Goal: Transaction & Acquisition: Obtain resource

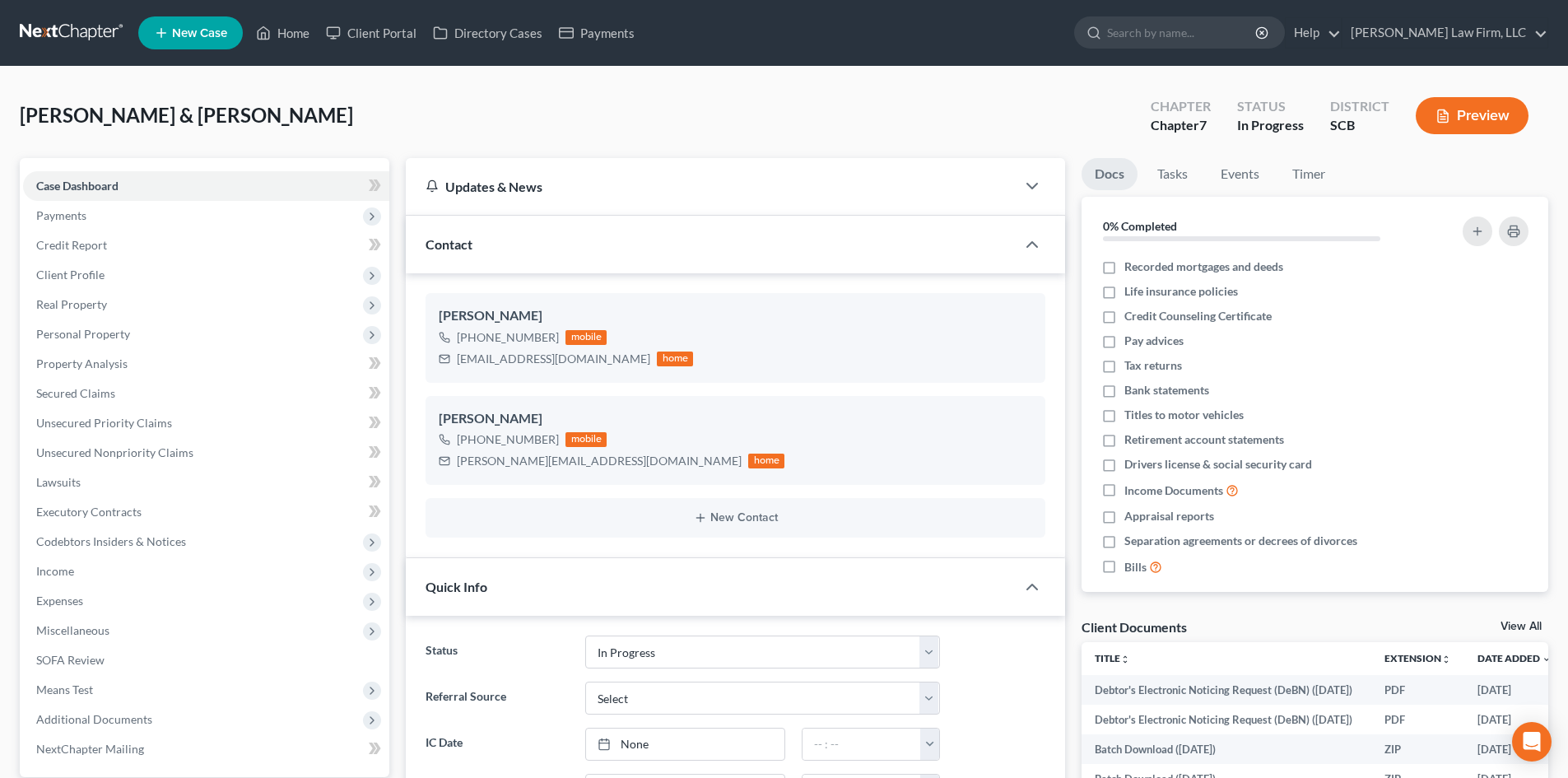
select select "3"
select select "0"
drag, startPoint x: 307, startPoint y: 31, endPoint x: 315, endPoint y: 68, distance: 37.9
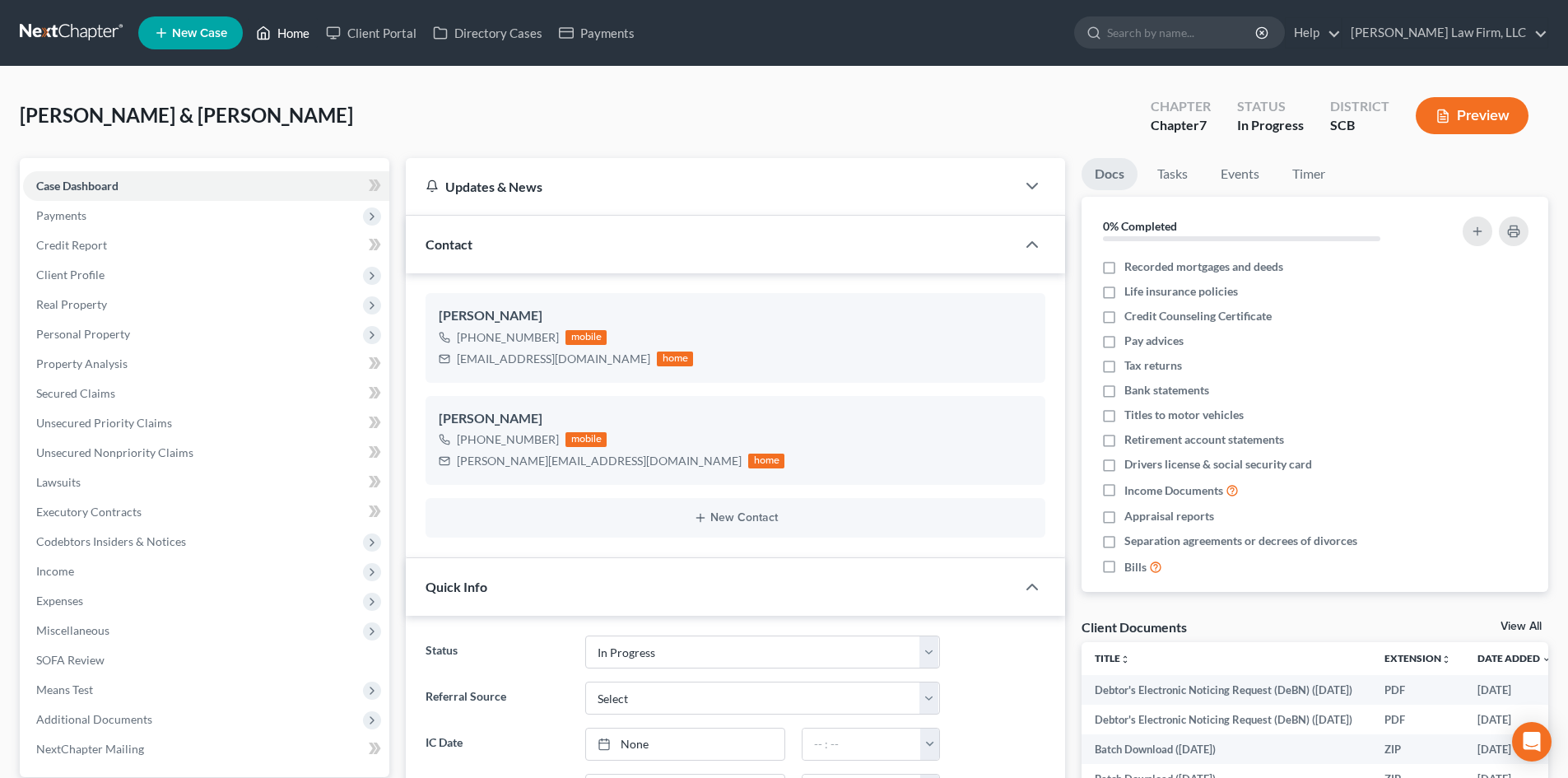
click at [307, 31] on link "Home" at bounding box center [283, 33] width 70 height 30
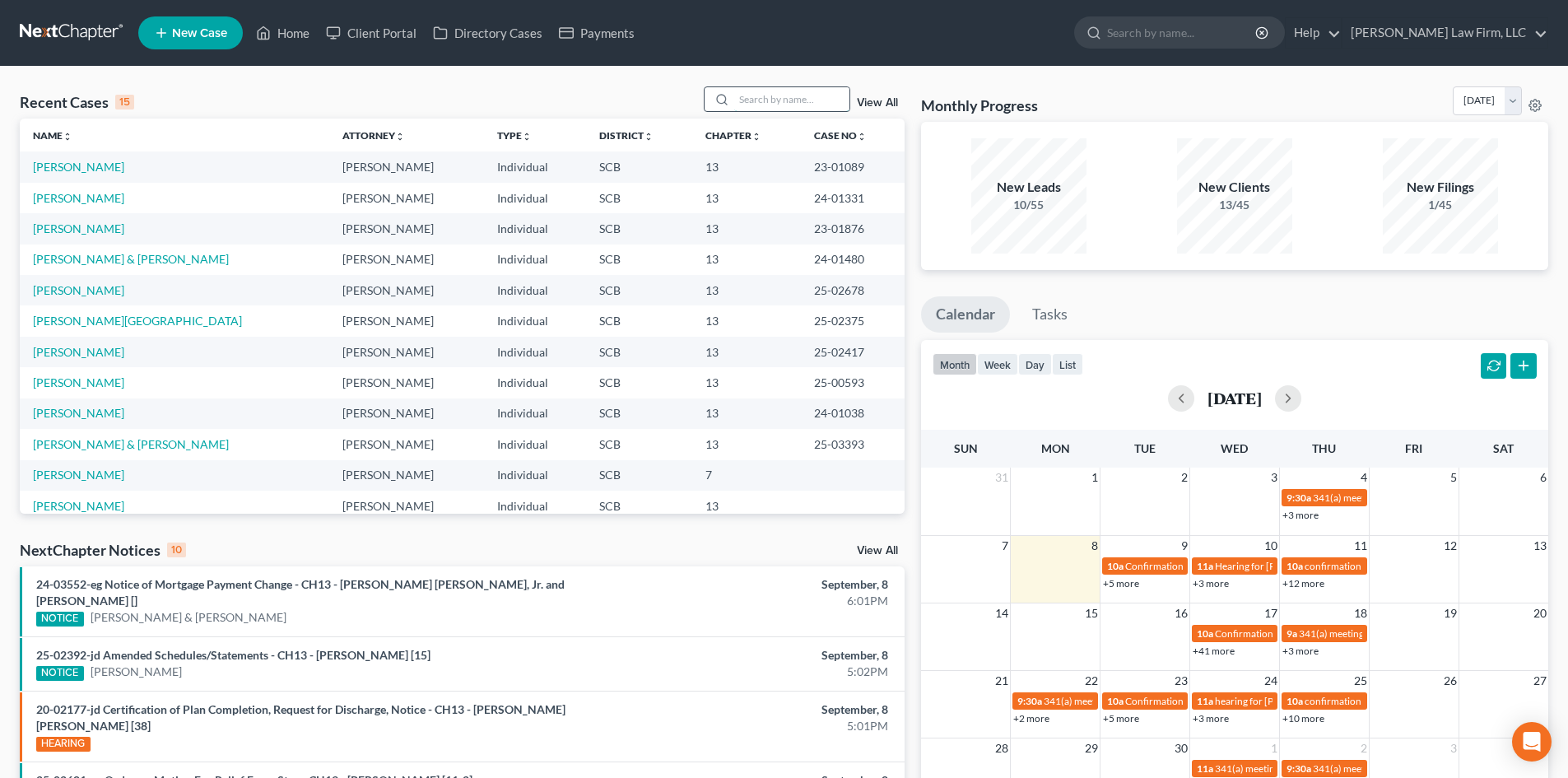
click at [823, 92] on input "search" at bounding box center [792, 99] width 115 height 24
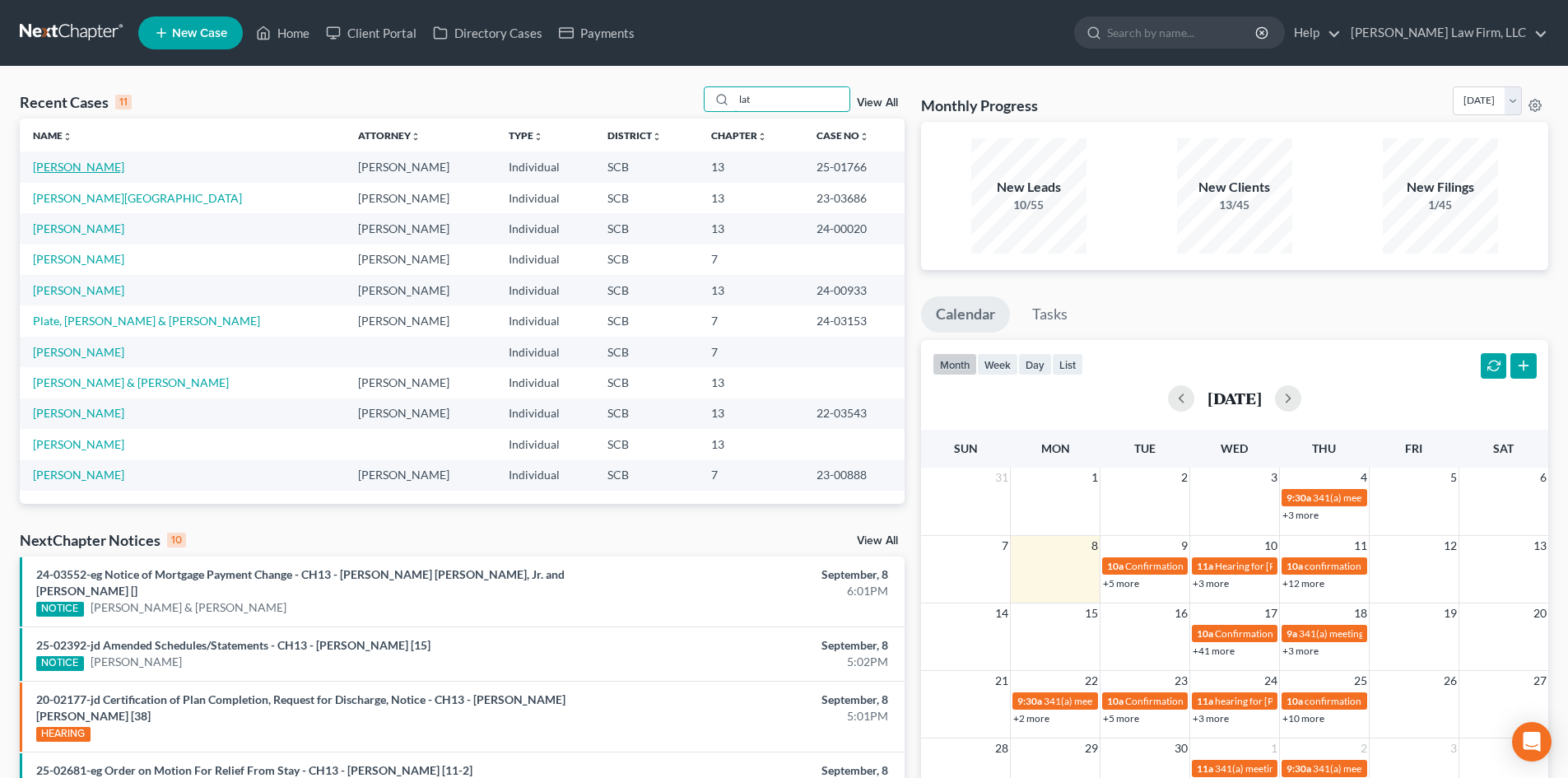
type input "lat"
click at [69, 170] on link "[PERSON_NAME]" at bounding box center [78, 167] width 91 height 14
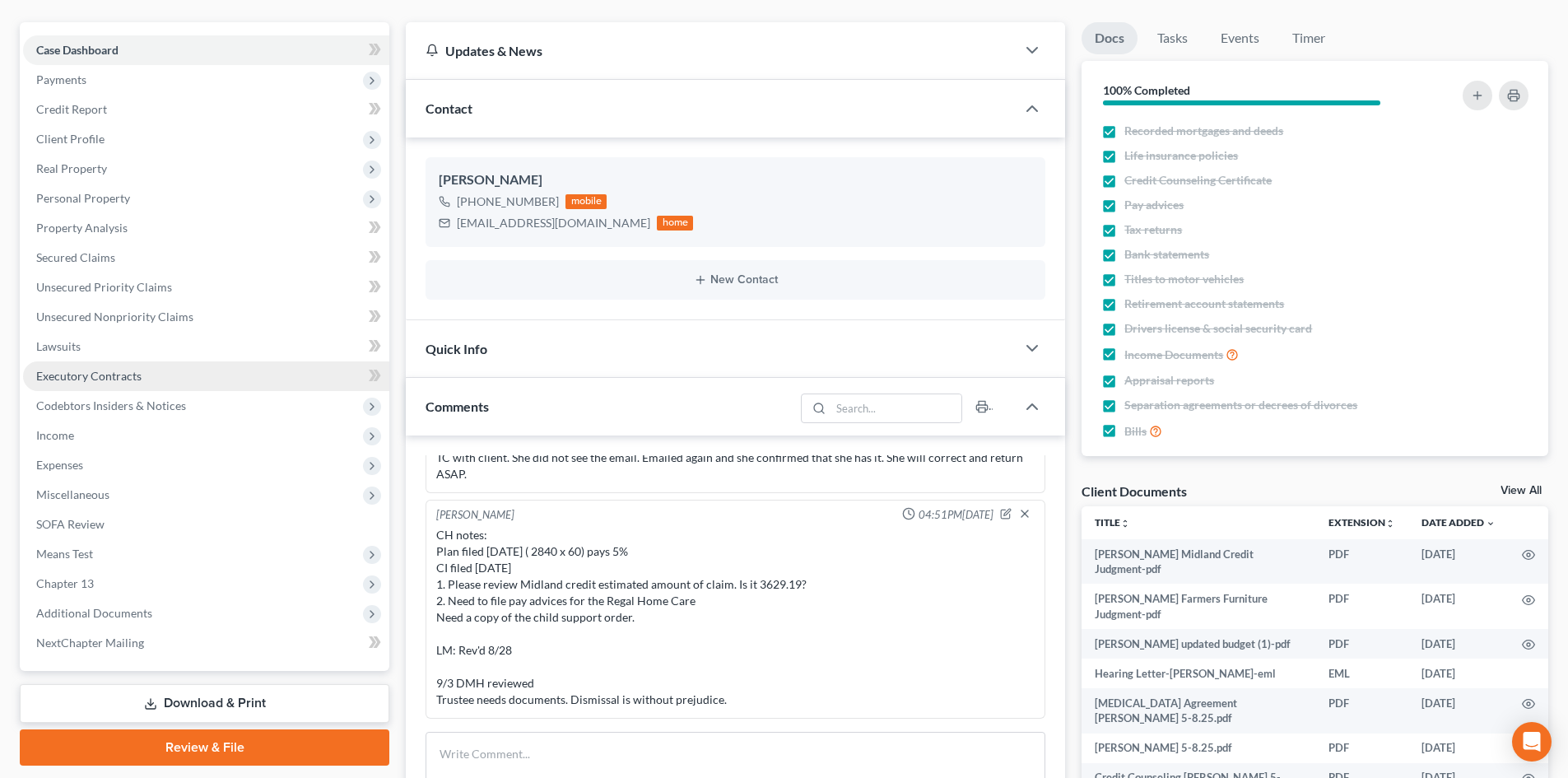
scroll to position [247, 0]
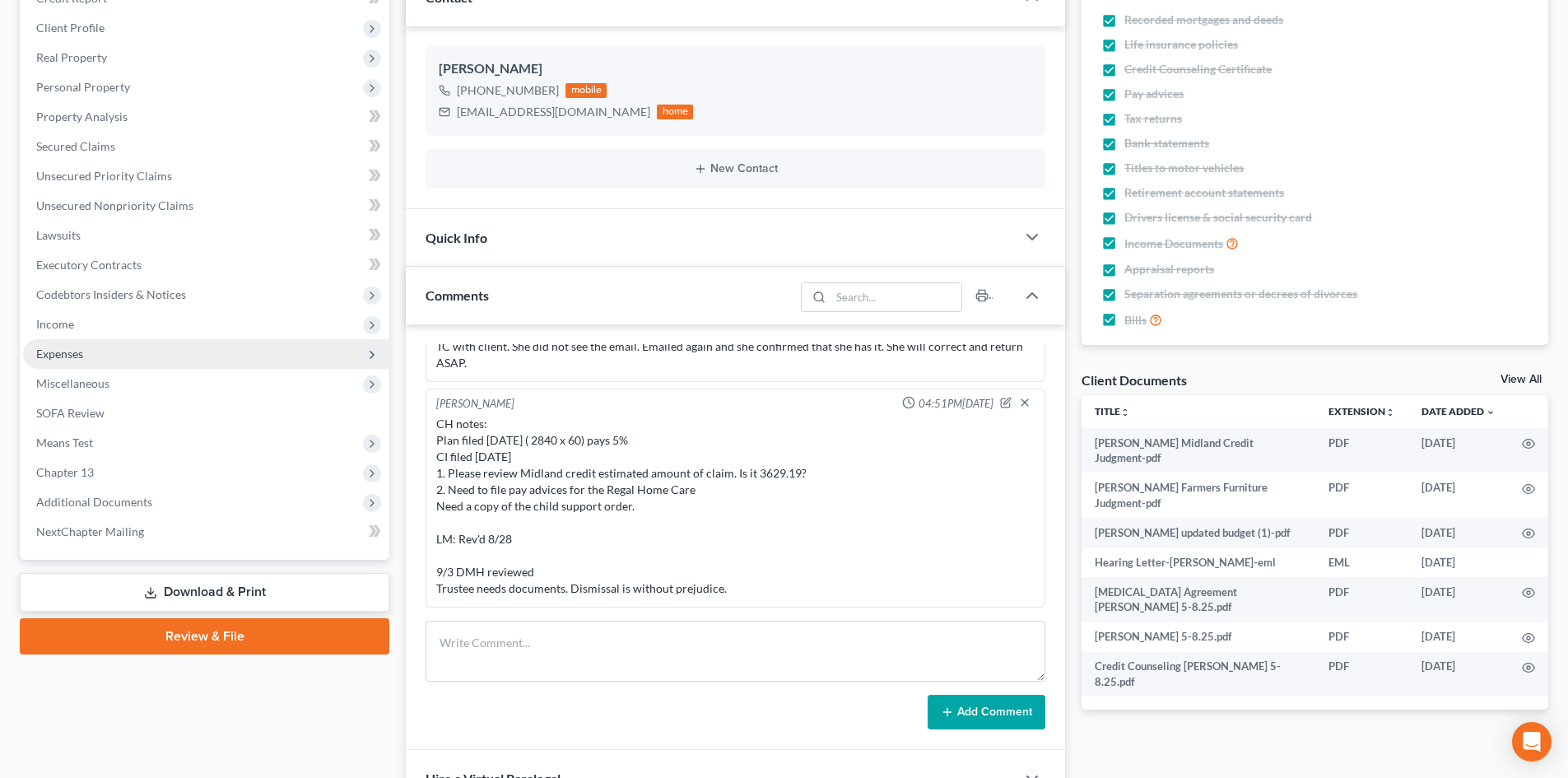
click at [208, 339] on span "Expenses" at bounding box center [205, 354] width 366 height 30
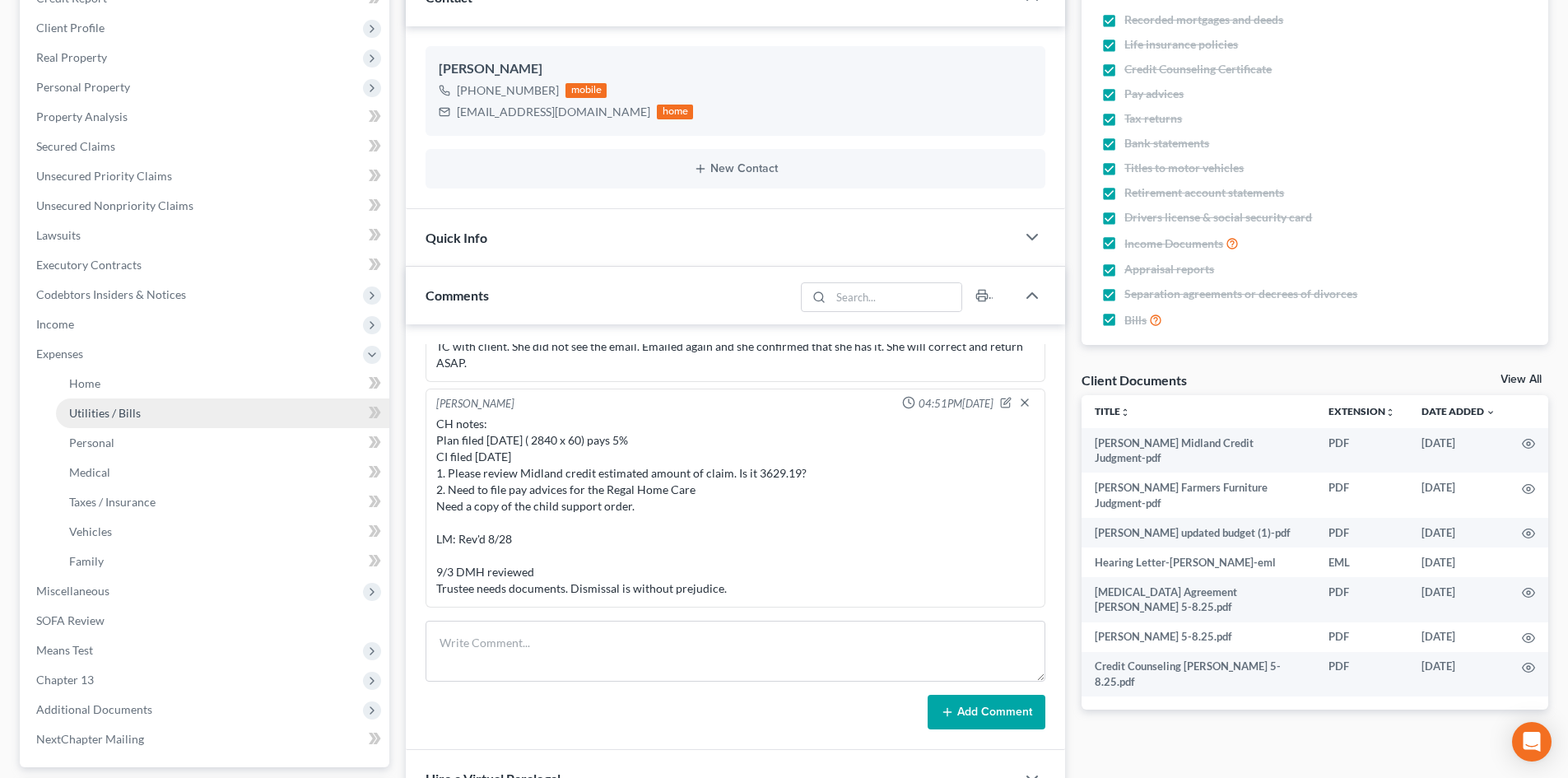
click at [166, 421] on link "Utilities / Bills" at bounding box center [222, 413] width 333 height 30
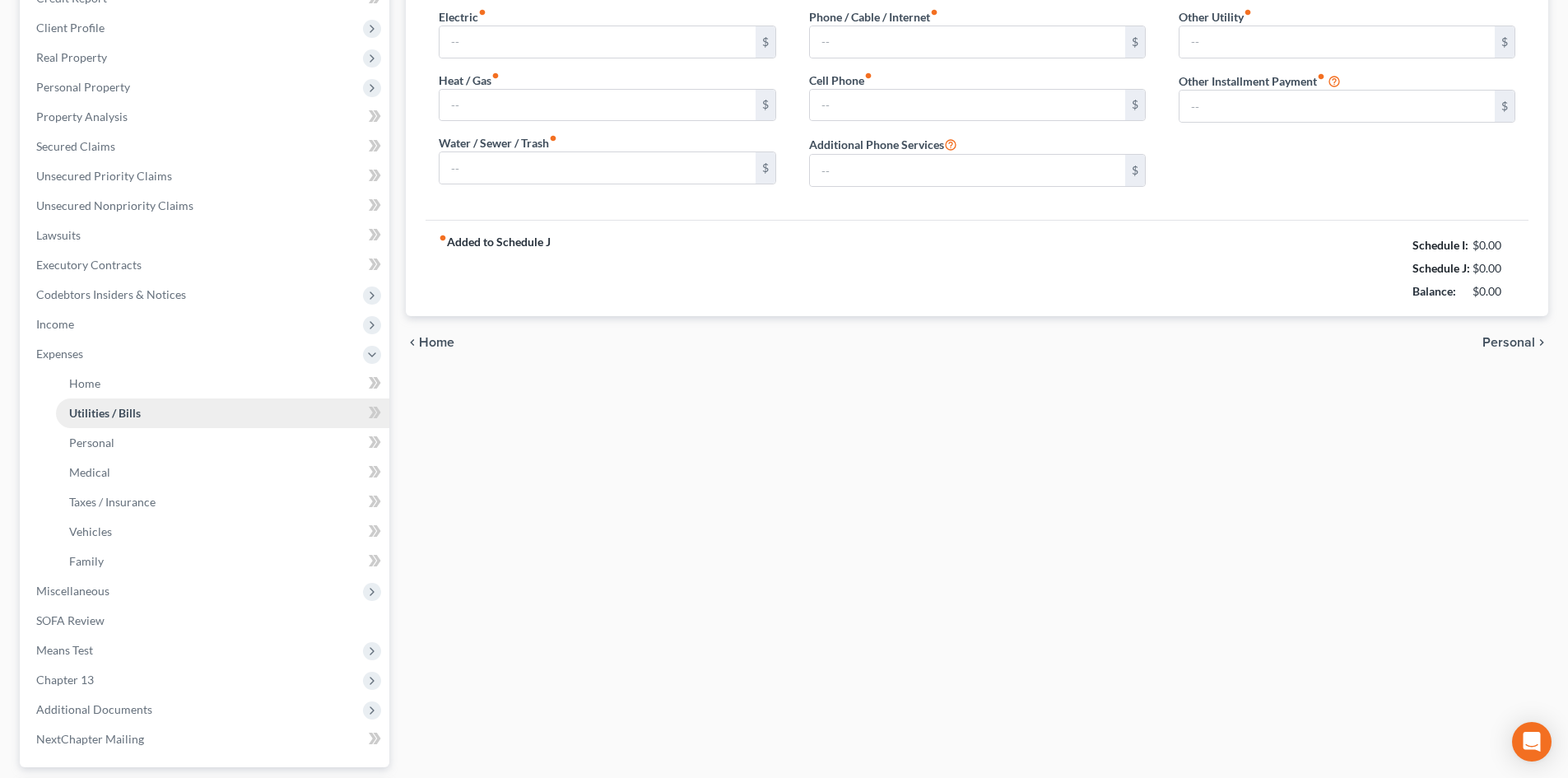
type input "350.00"
type input "0.00"
type input "200.00"
type input "89.00"
type input "154.00"
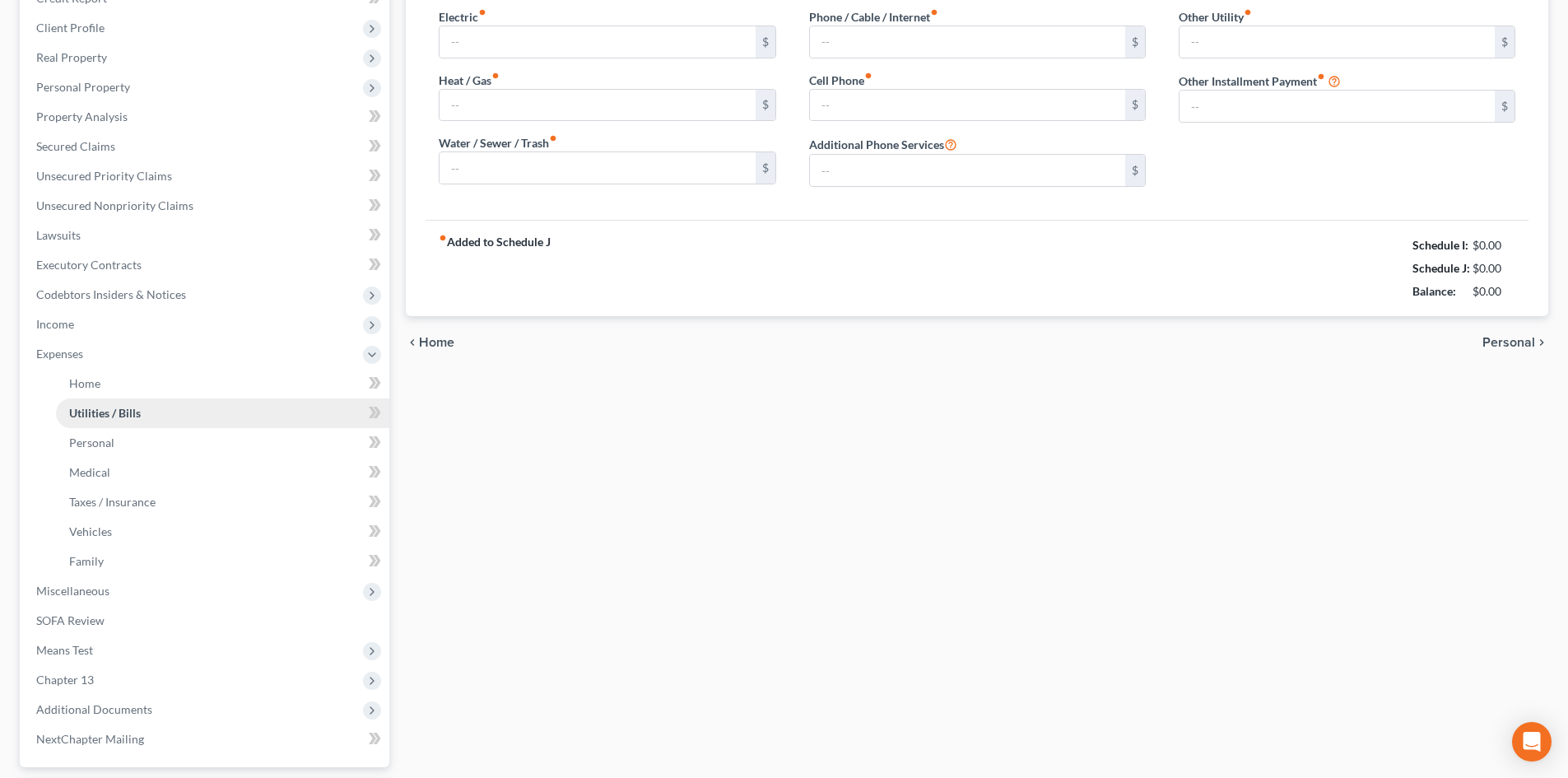
type input "0.00"
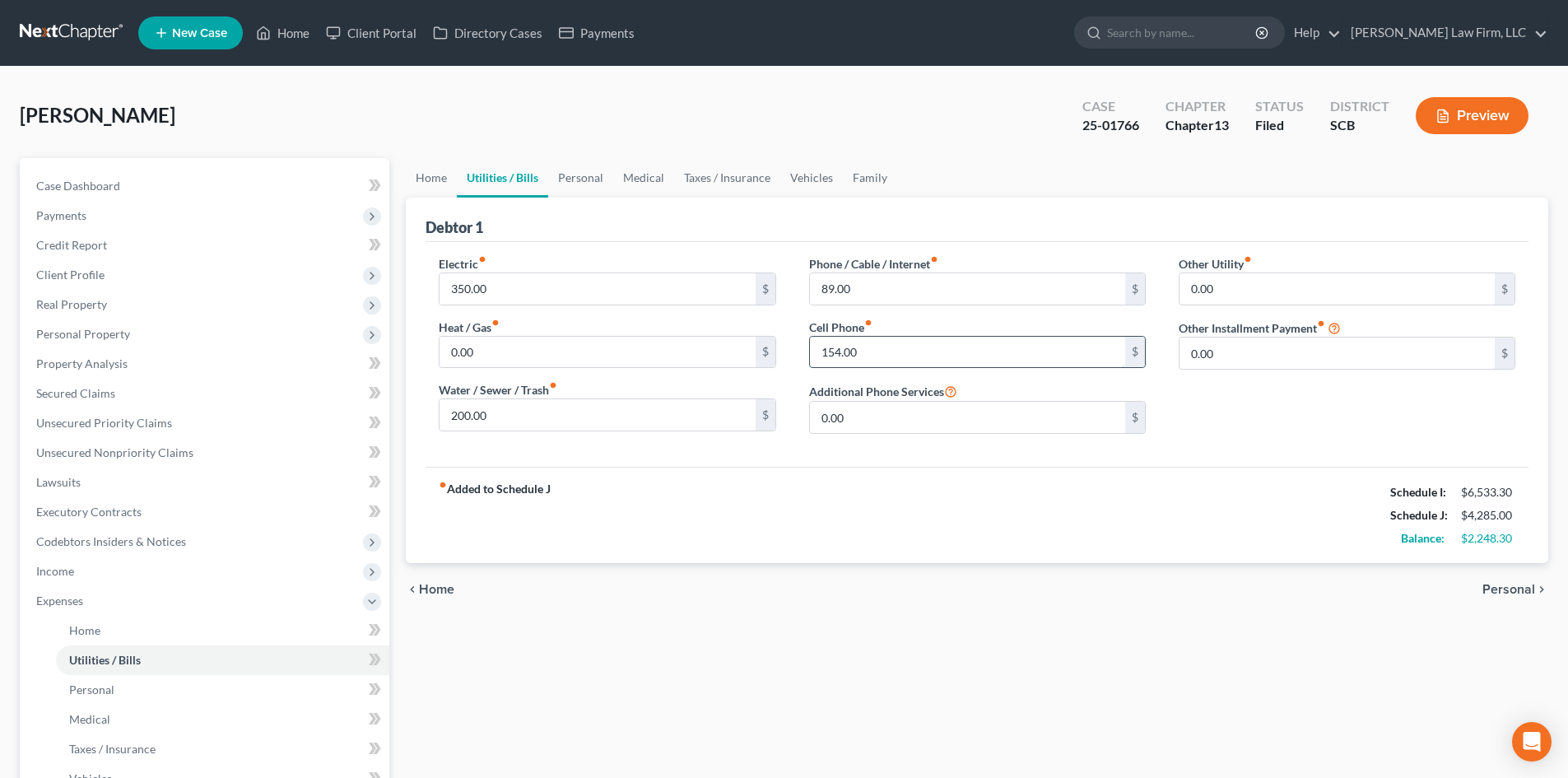
click at [918, 346] on input "154.00" at bounding box center [968, 352] width 316 height 32
click at [857, 285] on input "89.00" at bounding box center [968, 289] width 316 height 32
type input "143"
click at [583, 177] on link "Personal" at bounding box center [581, 178] width 65 height 40
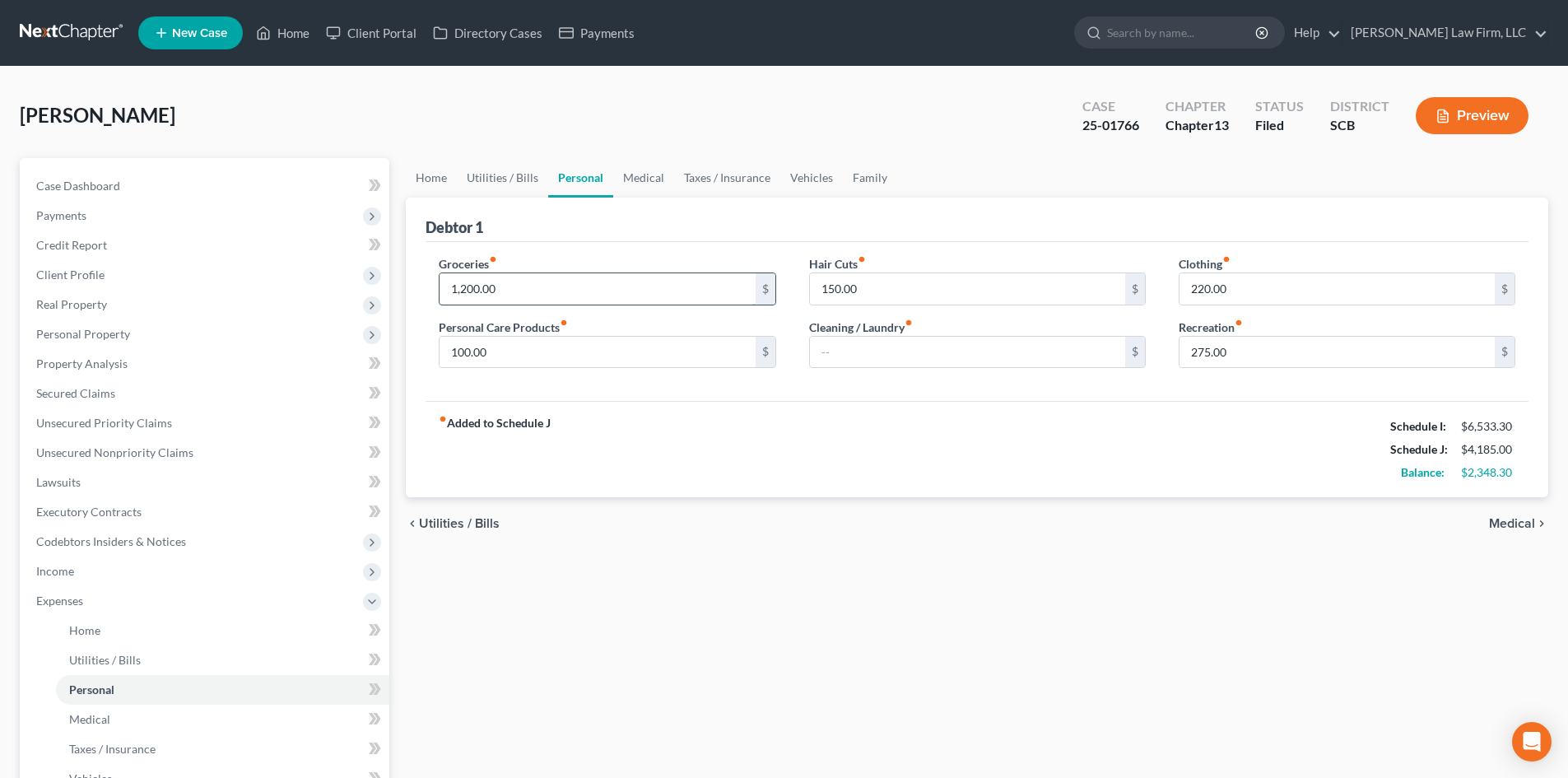
click at [533, 283] on input "1,200.00" at bounding box center [597, 289] width 316 height 32
type input "1,000"
click at [917, 278] on input "150.00" at bounding box center [968, 289] width 316 height 32
click at [636, 340] on input "100.00" at bounding box center [597, 352] width 316 height 32
type input "150"
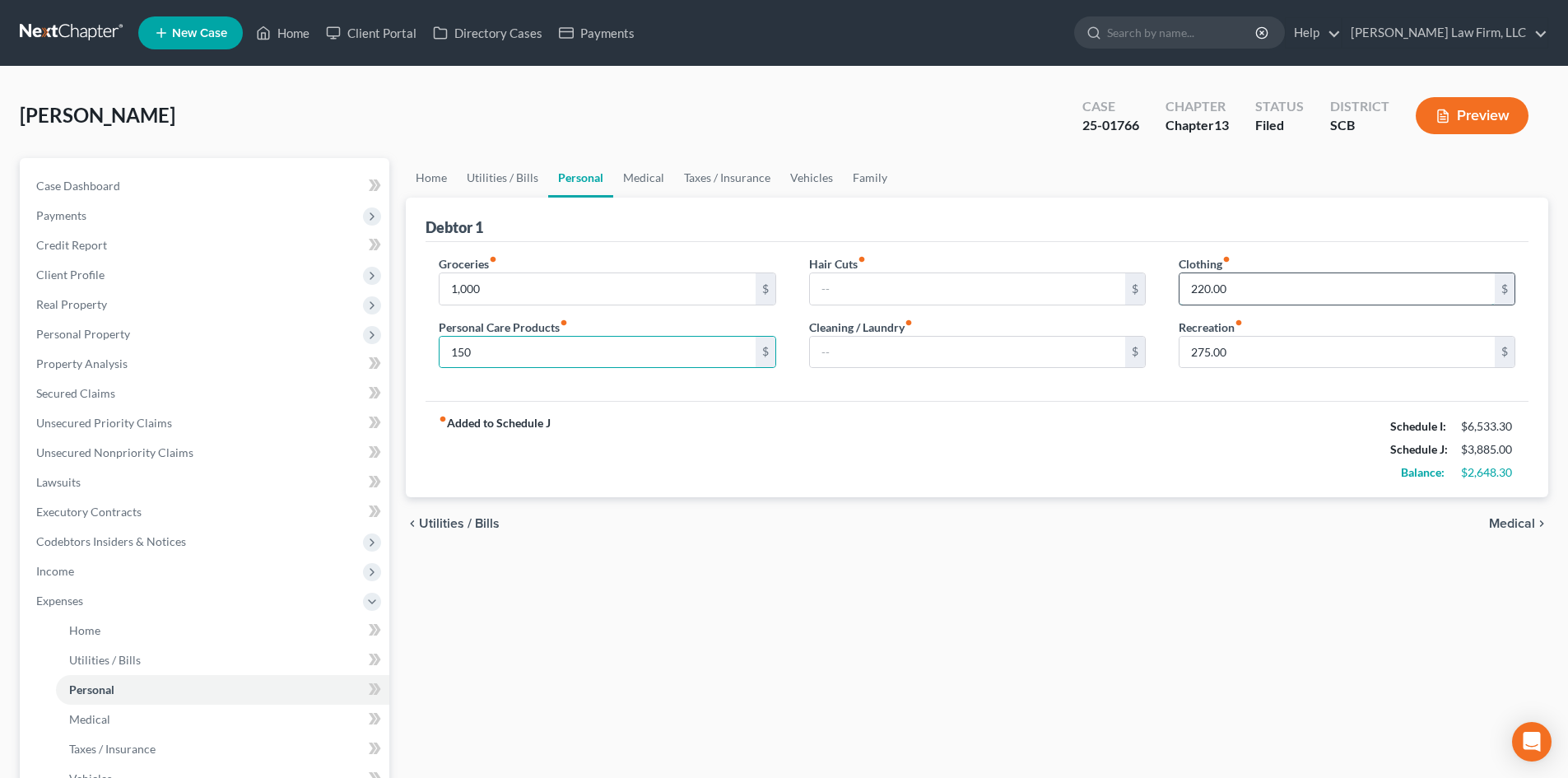
click at [1286, 299] on input "220.00" at bounding box center [1338, 289] width 316 height 32
click at [1286, 299] on input "120" at bounding box center [1338, 289] width 316 height 32
type input "120"
click at [1255, 357] on input "275.00" at bounding box center [1338, 352] width 316 height 32
type input "100"
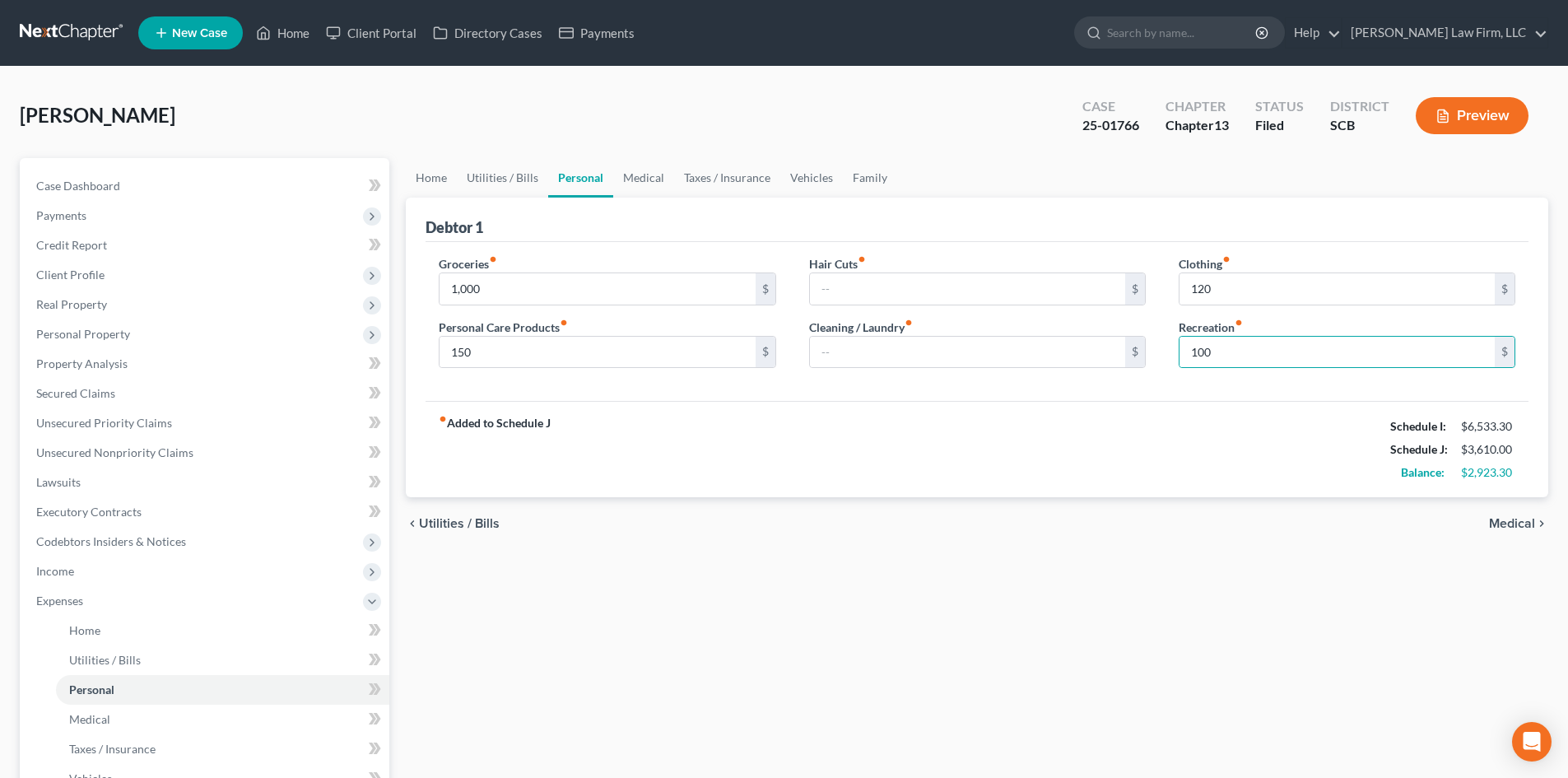
click at [1072, 461] on div "fiber_manual_record Added to Schedule J Schedule I: $6,533.30 Schedule J: $3,61…" at bounding box center [977, 449] width 1103 height 96
click at [1356, 275] on input "120" at bounding box center [1338, 289] width 316 height 32
type input "180"
click at [172, 185] on link "Case Dashboard" at bounding box center [205, 187] width 366 height 30
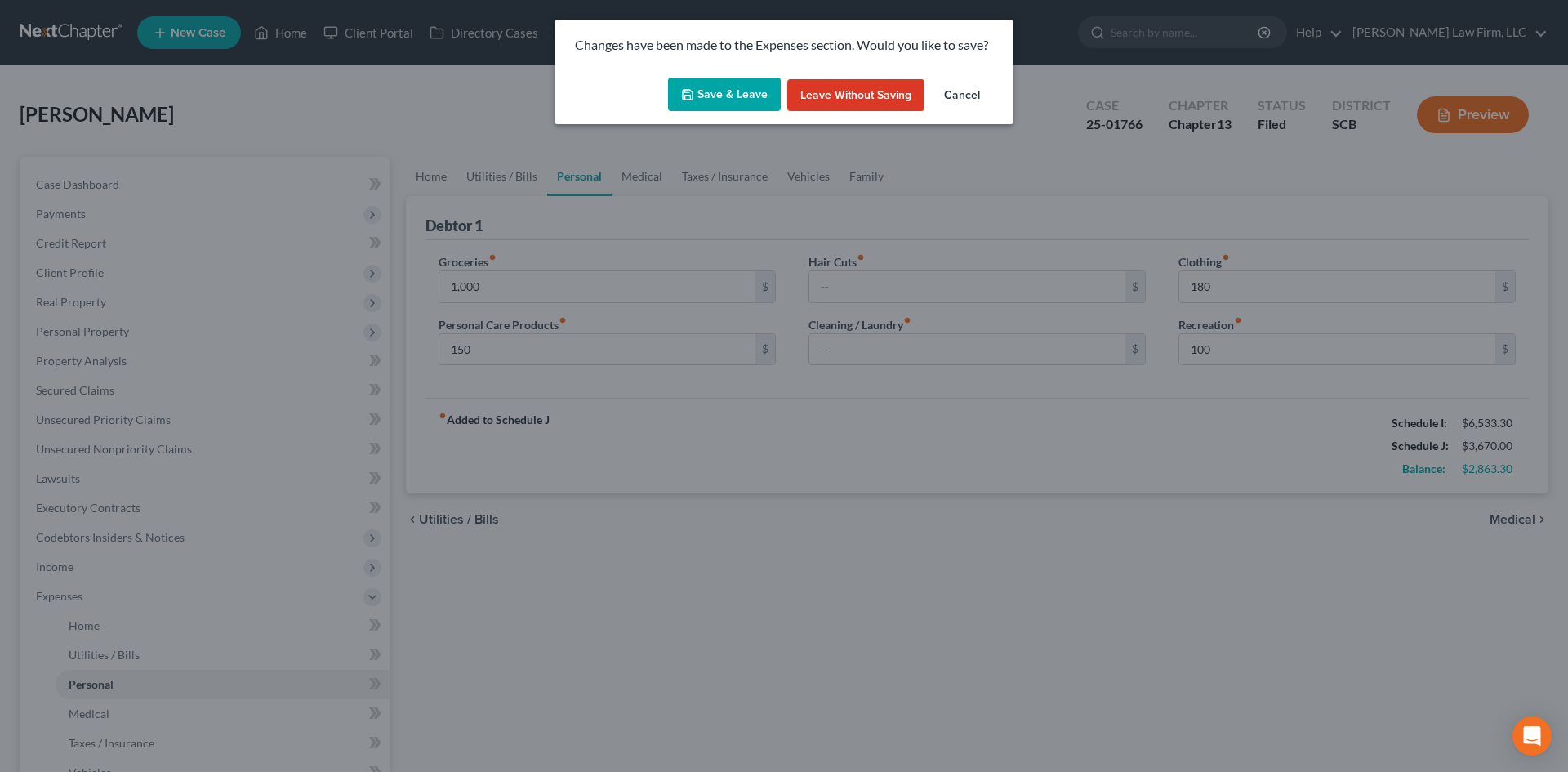
click at [739, 72] on div "Save & Leave Leave without Saving Cancel" at bounding box center [784, 97] width 457 height 54
click at [723, 88] on button "Save & Leave" at bounding box center [723, 95] width 112 height 34
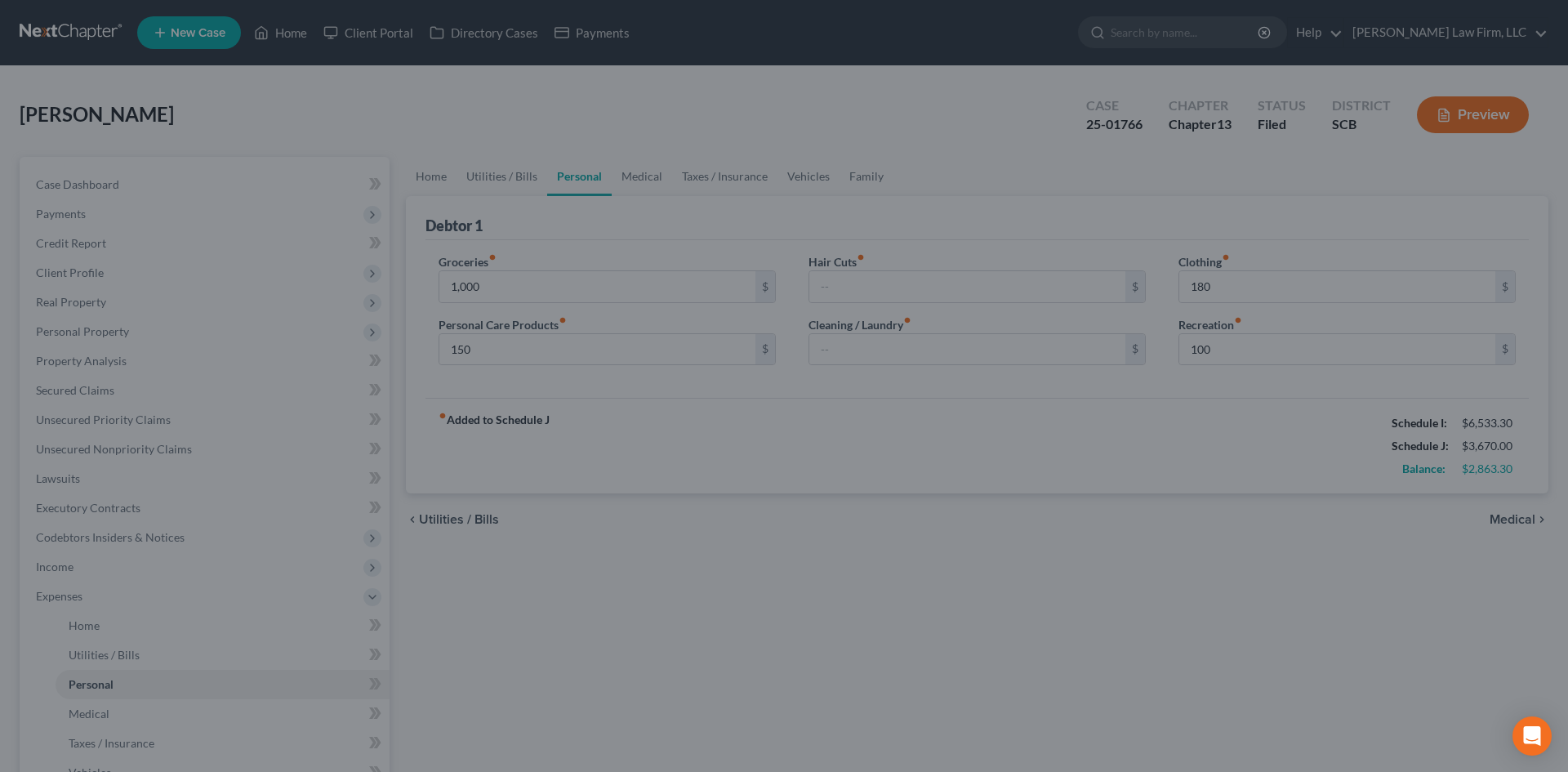
type input "1,000.00"
type input "150.00"
type input "180.00"
type input "100.00"
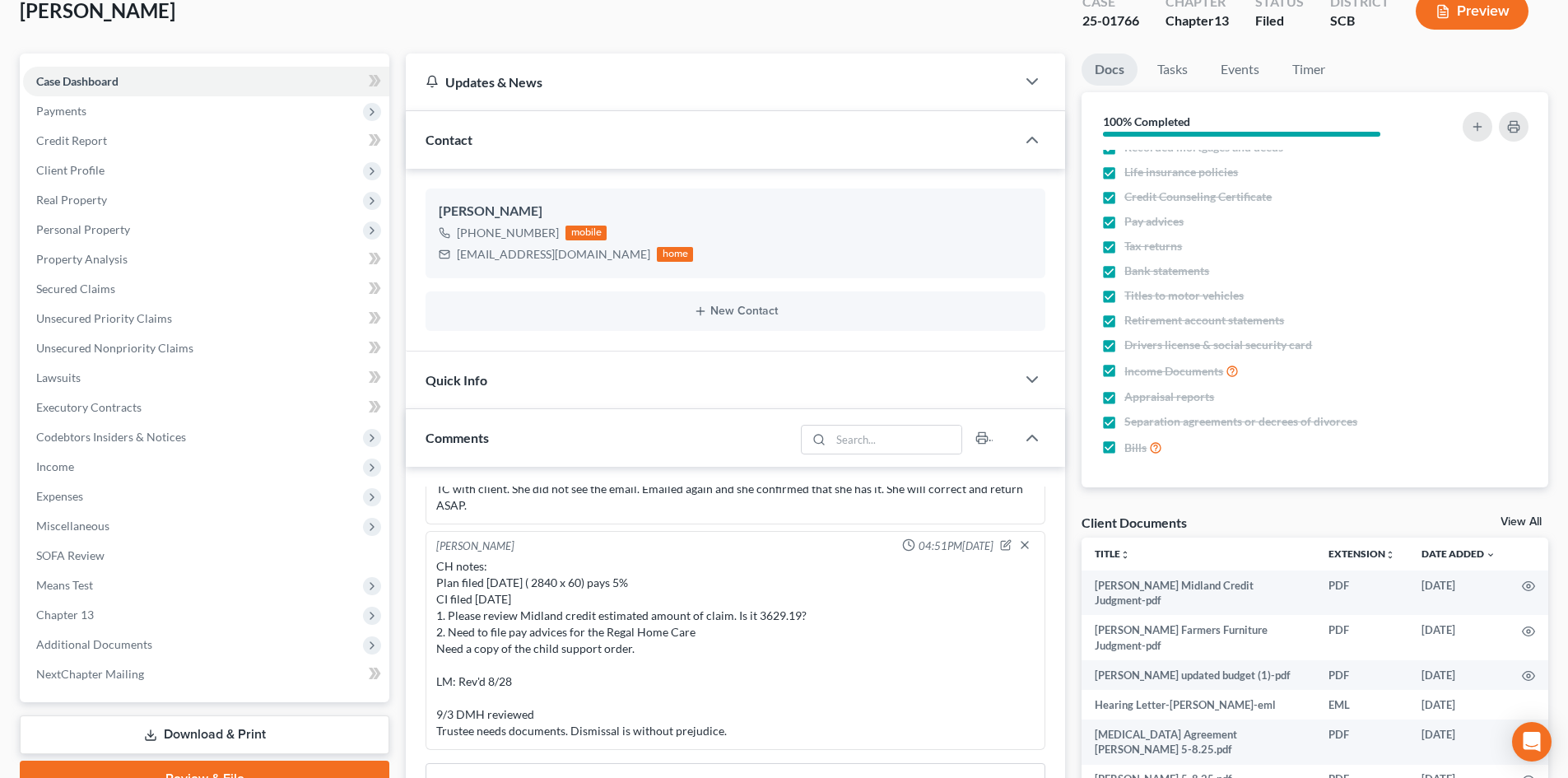
scroll to position [247, 0]
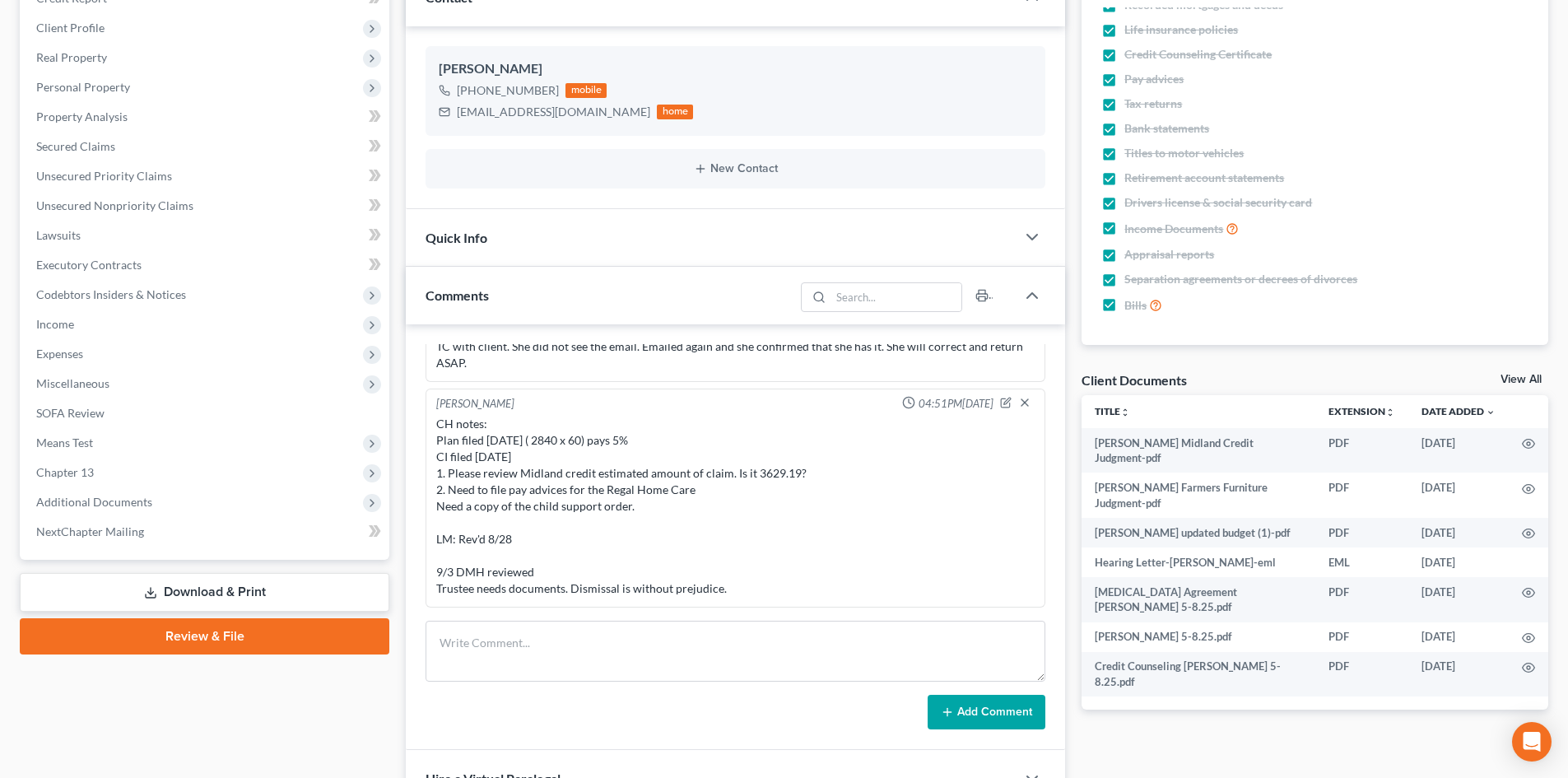
click at [1537, 377] on link "View All" at bounding box center [1520, 380] width 41 height 12
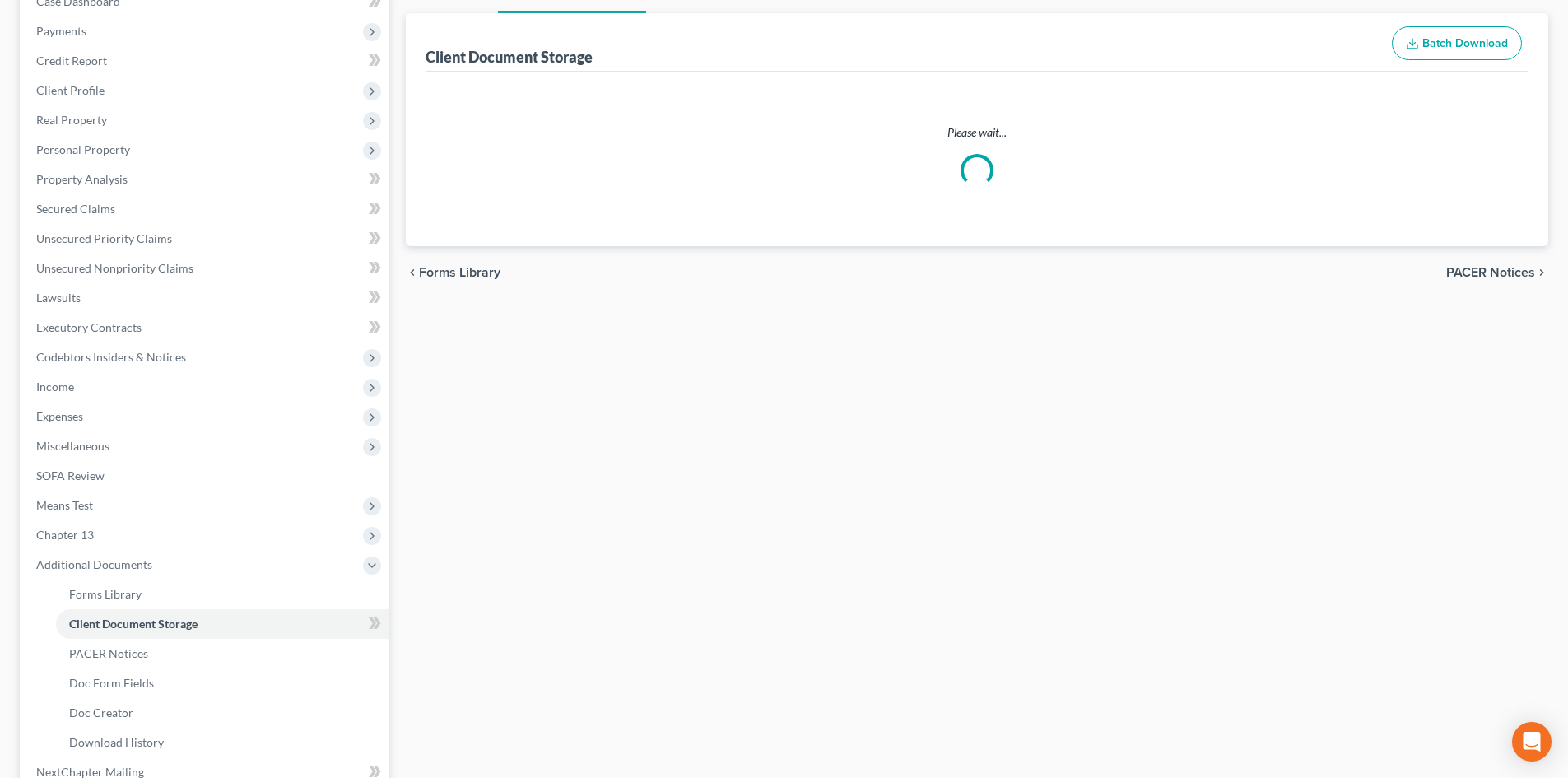
select select "6"
select select "16"
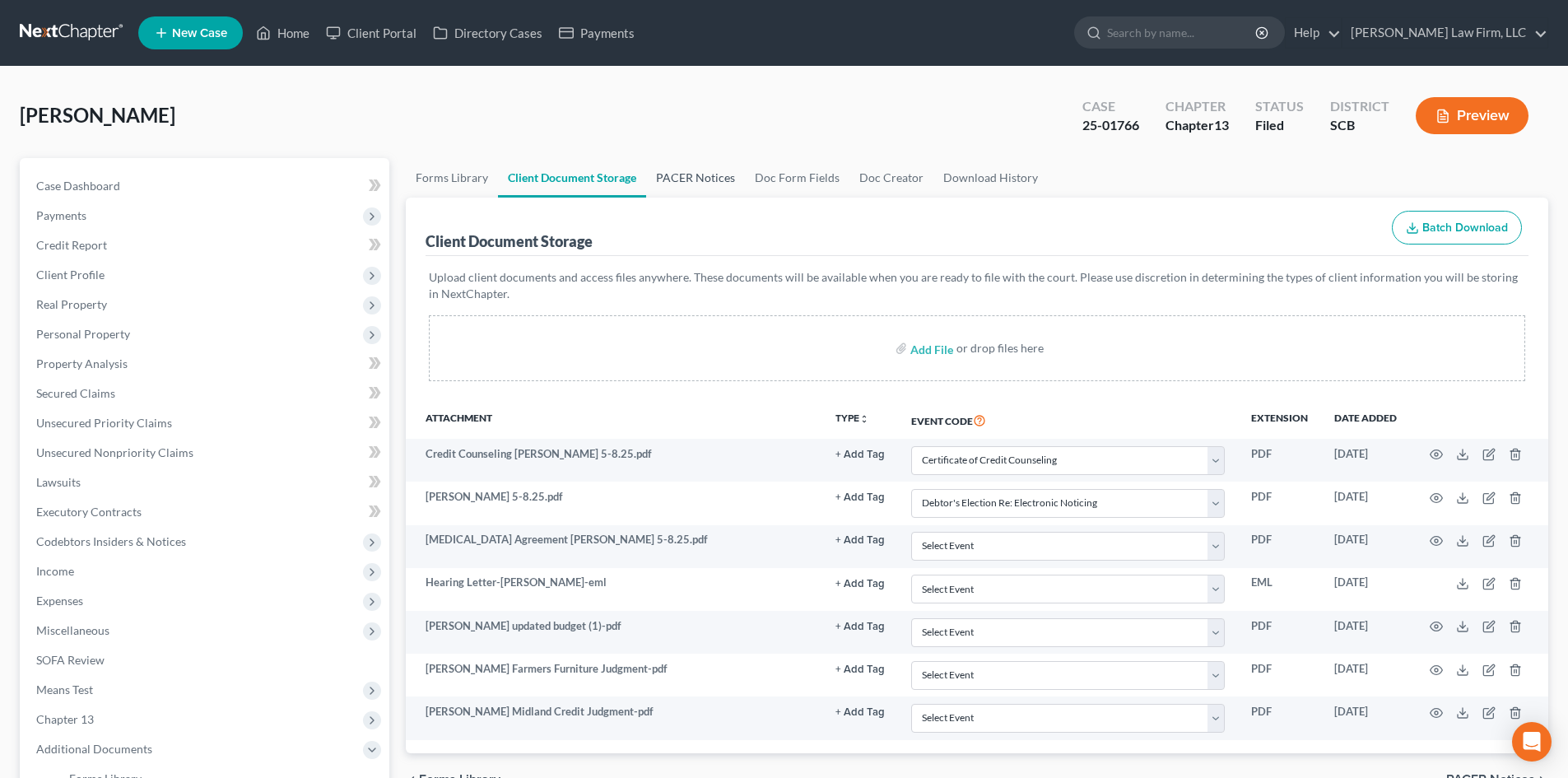
click at [714, 178] on link "PACER Notices" at bounding box center [696, 178] width 99 height 40
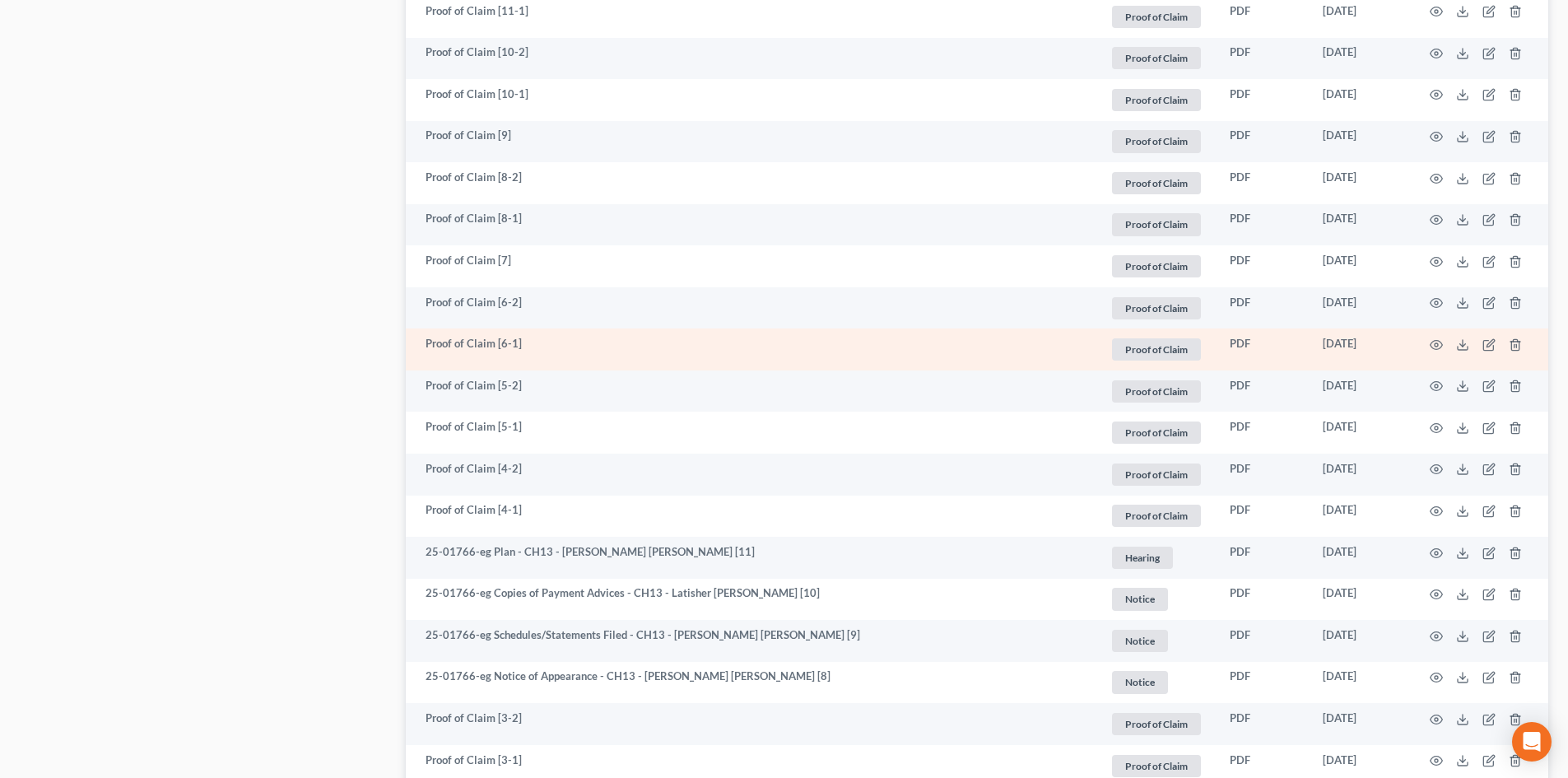
scroll to position [1482, 0]
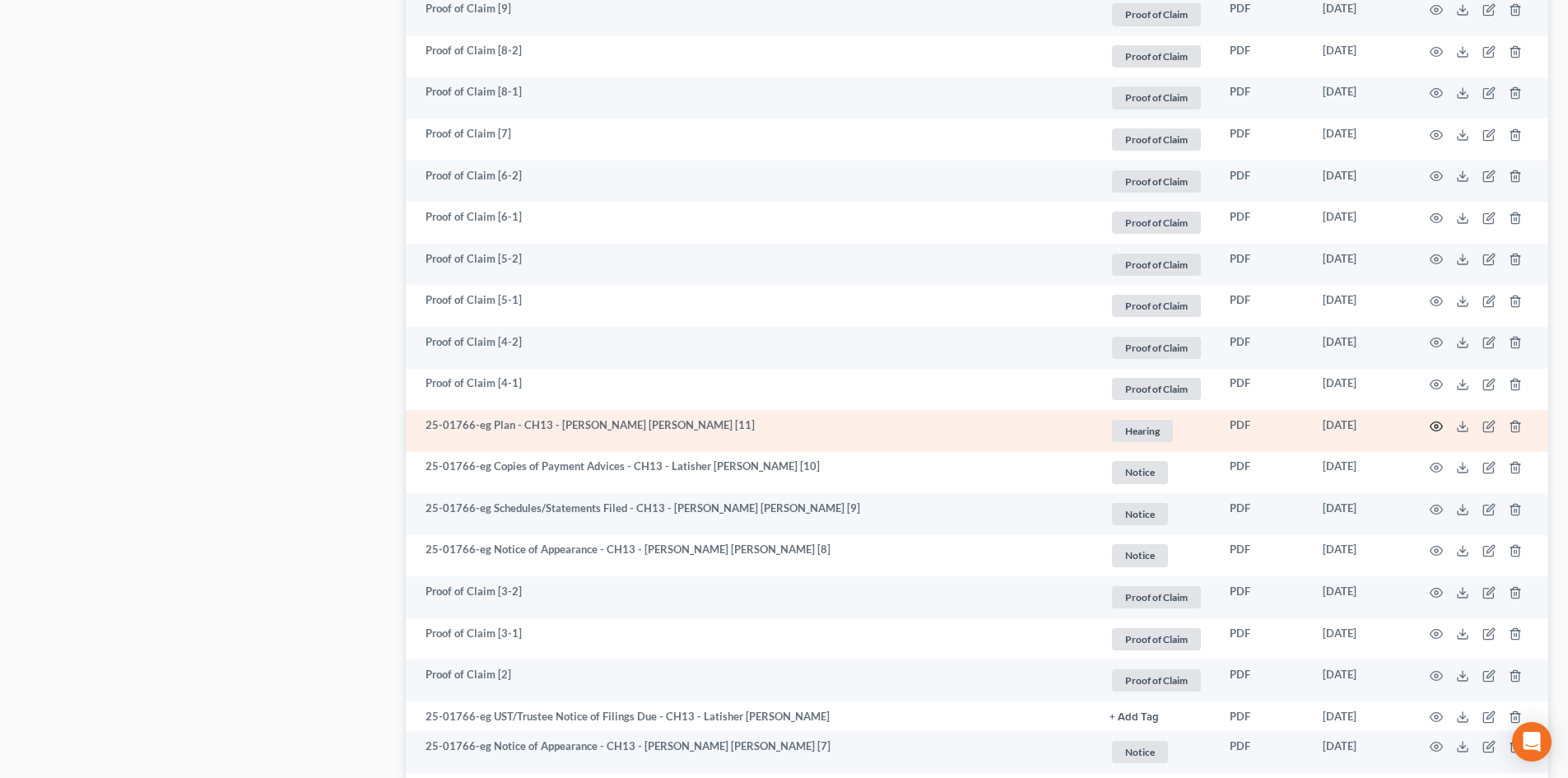
click at [1439, 424] on icon "button" at bounding box center [1436, 426] width 13 height 13
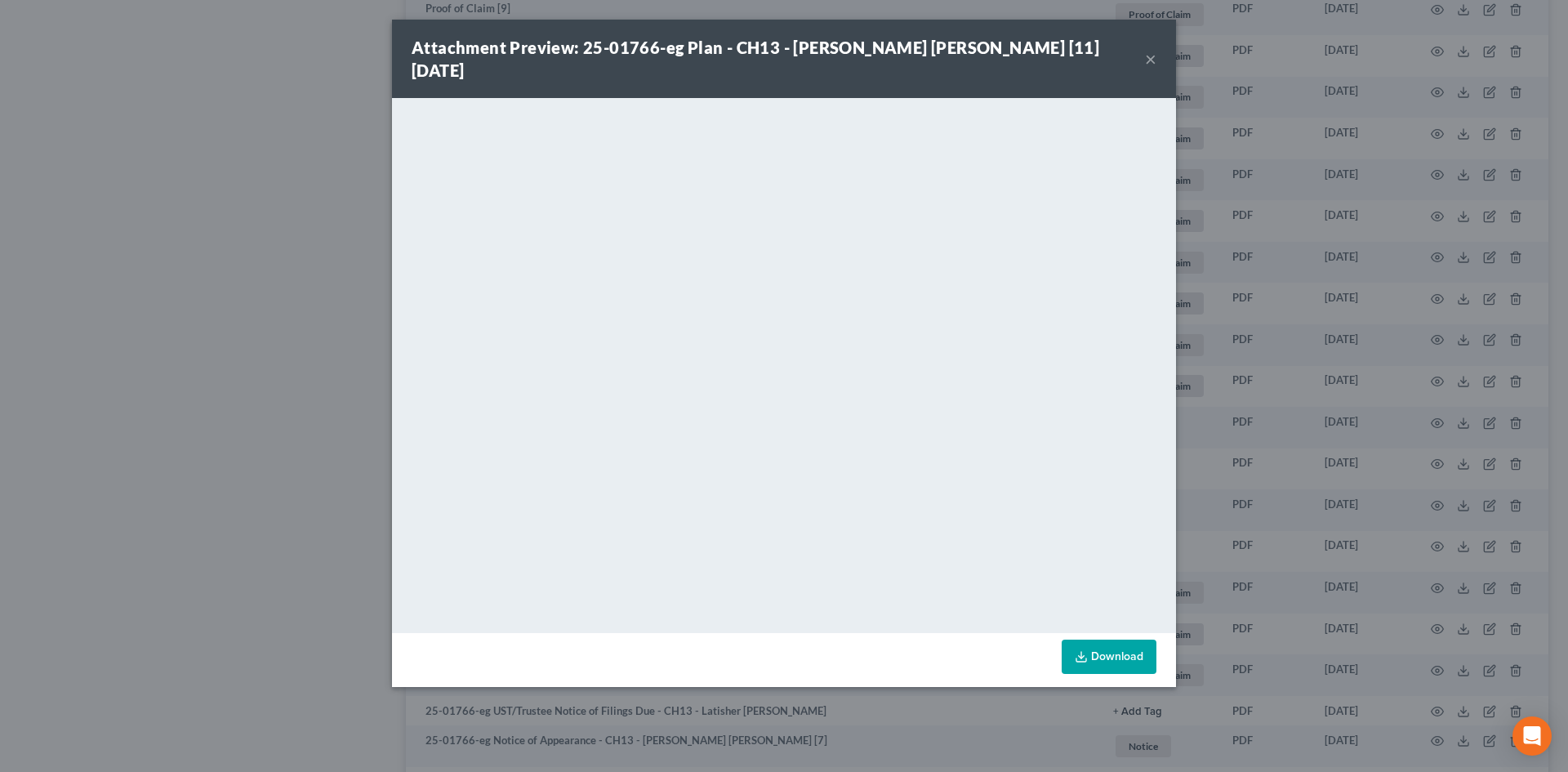
click at [1154, 49] on button "×" at bounding box center [1151, 59] width 12 height 20
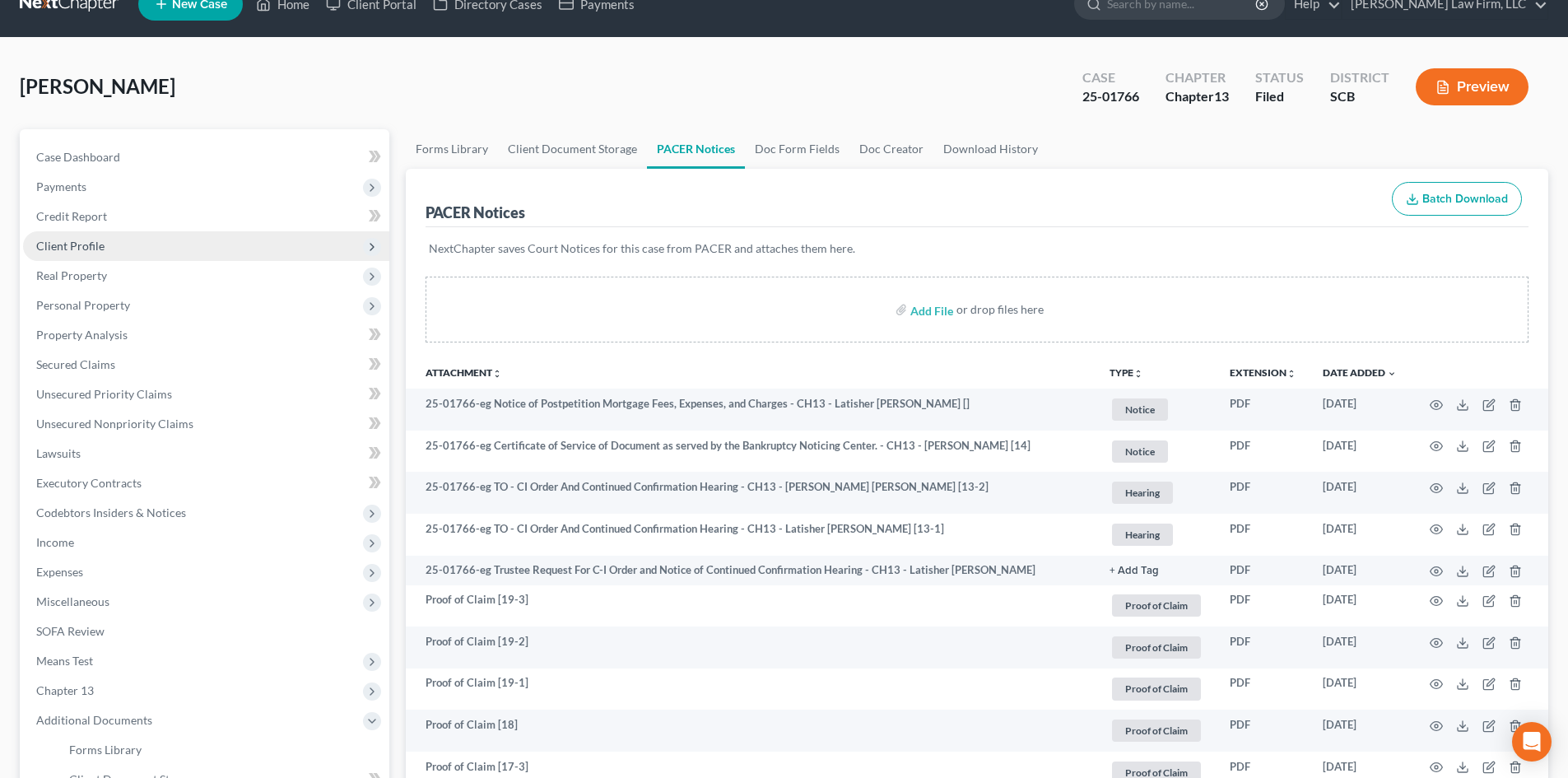
scroll to position [0, 0]
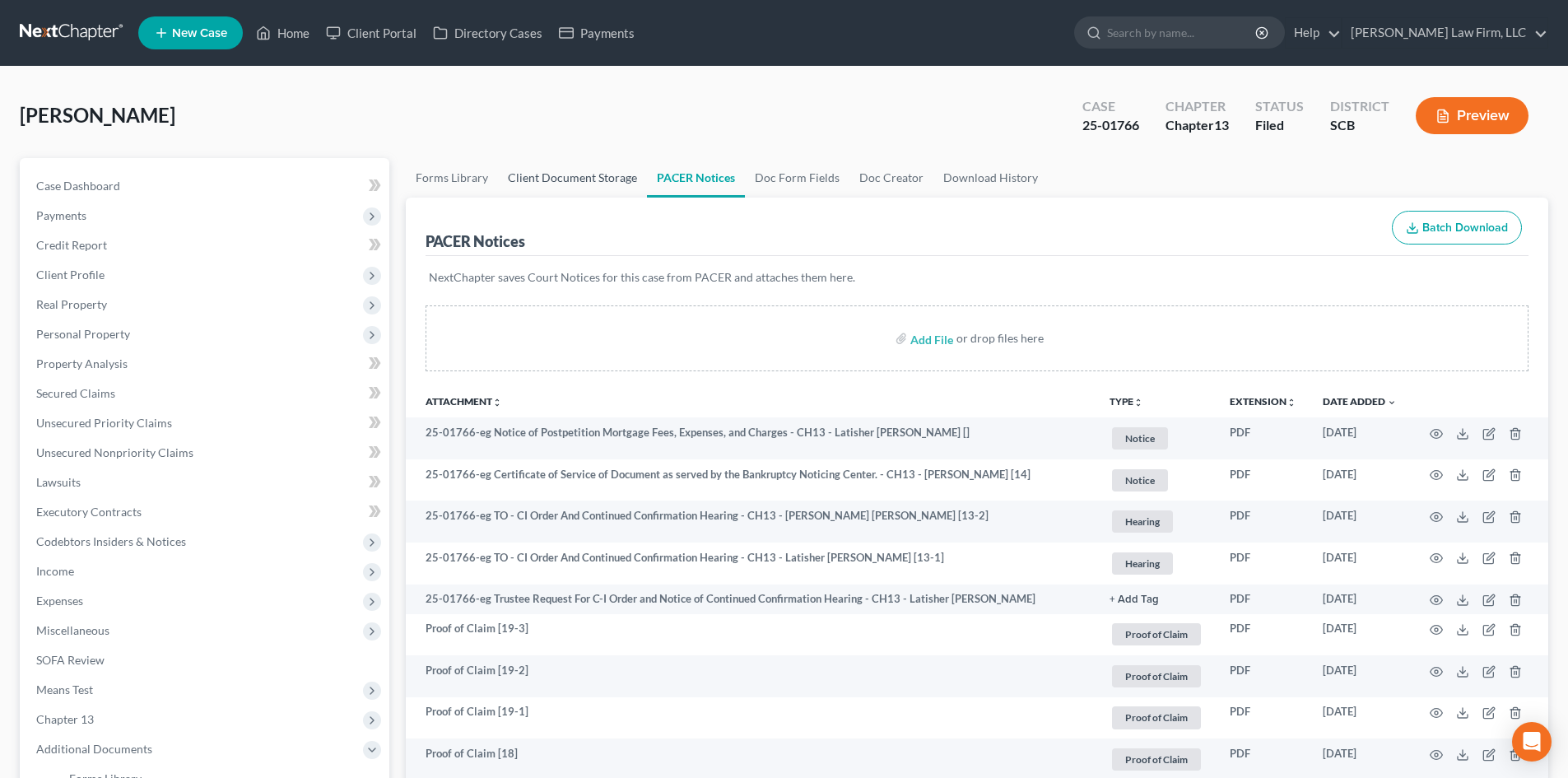
click at [563, 167] on link "Client Document Storage" at bounding box center [573, 178] width 149 height 40
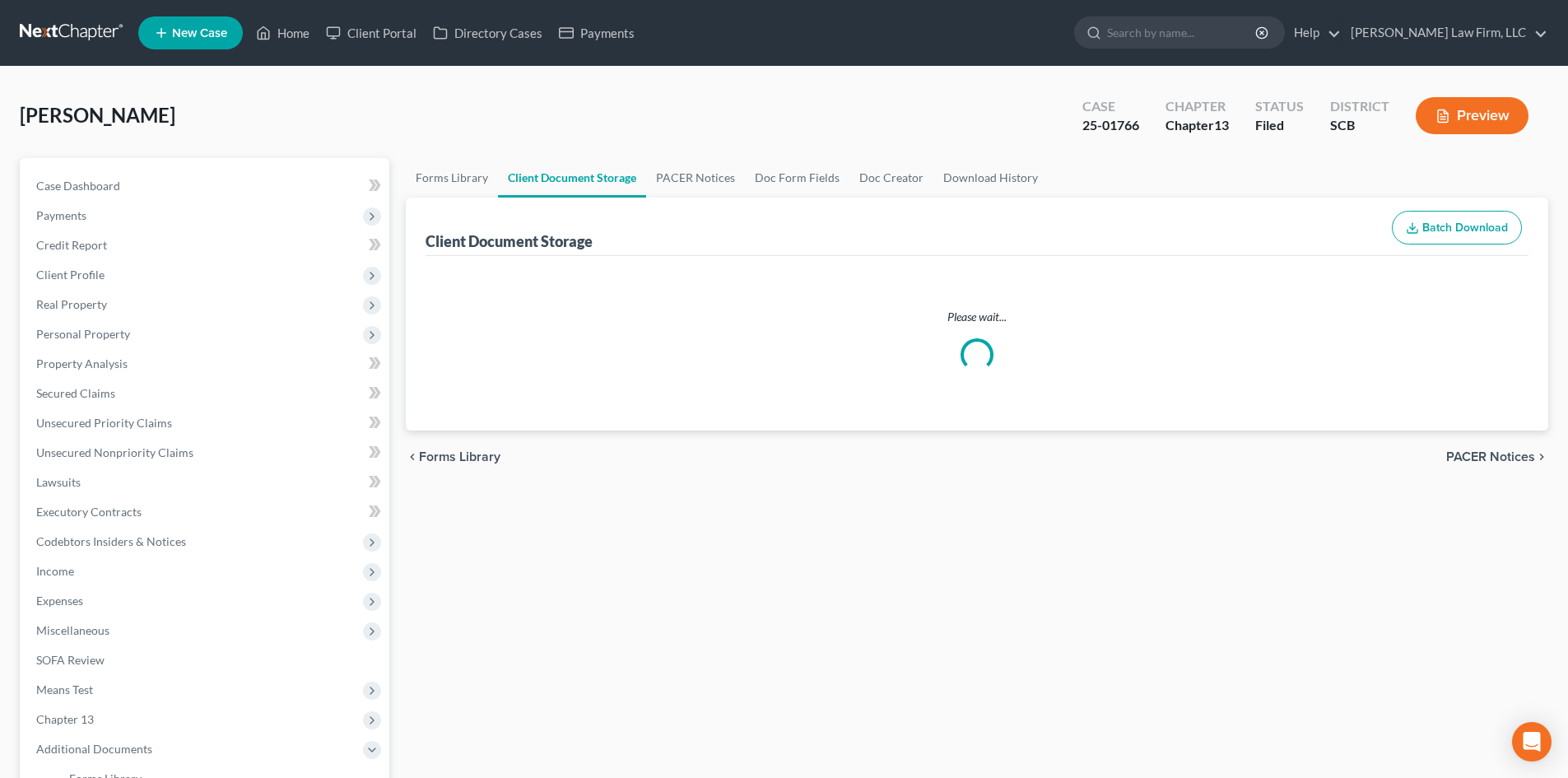
select select "6"
select select "16"
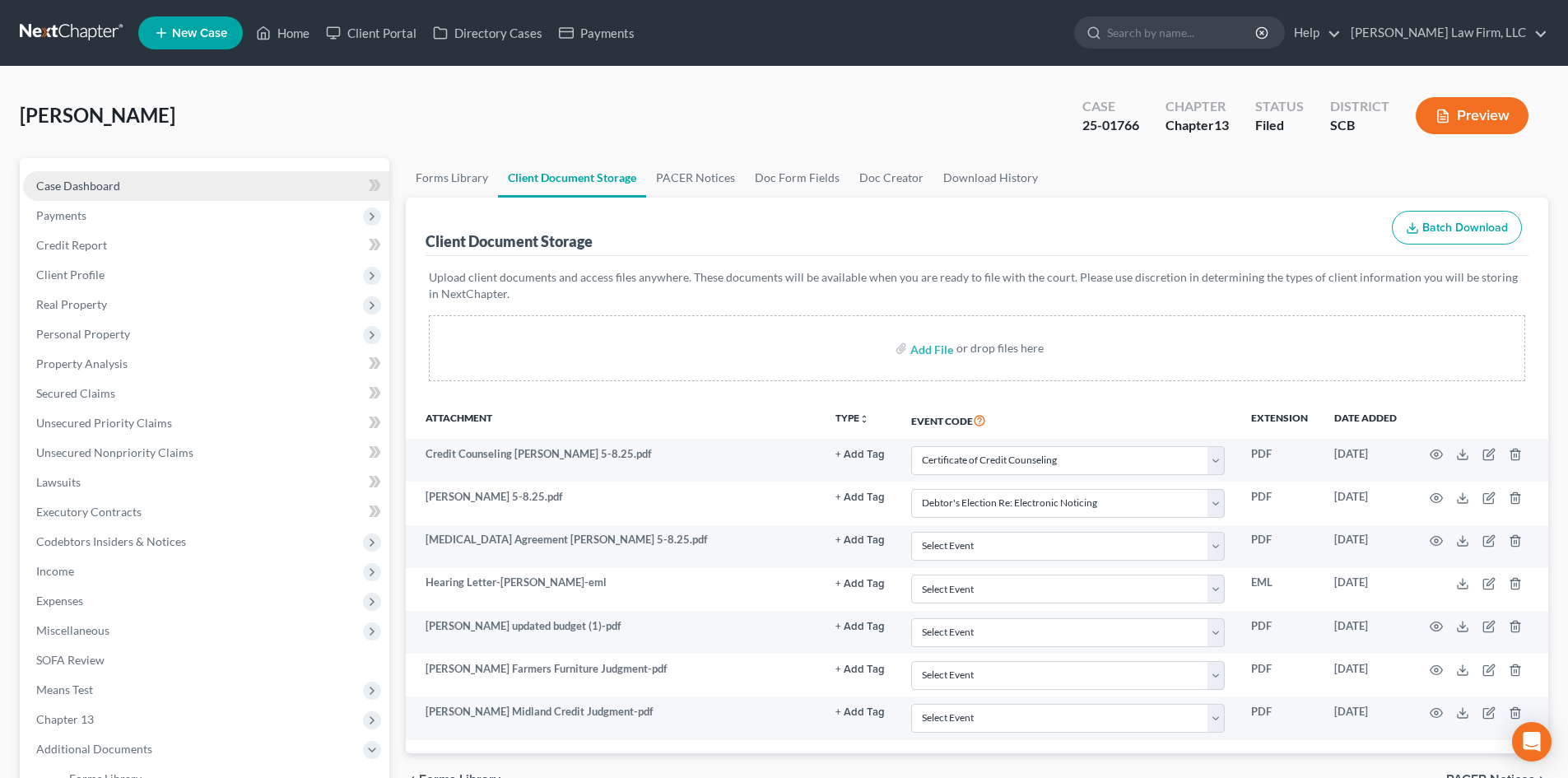
click at [107, 187] on span "Case Dashboard" at bounding box center [77, 186] width 84 height 14
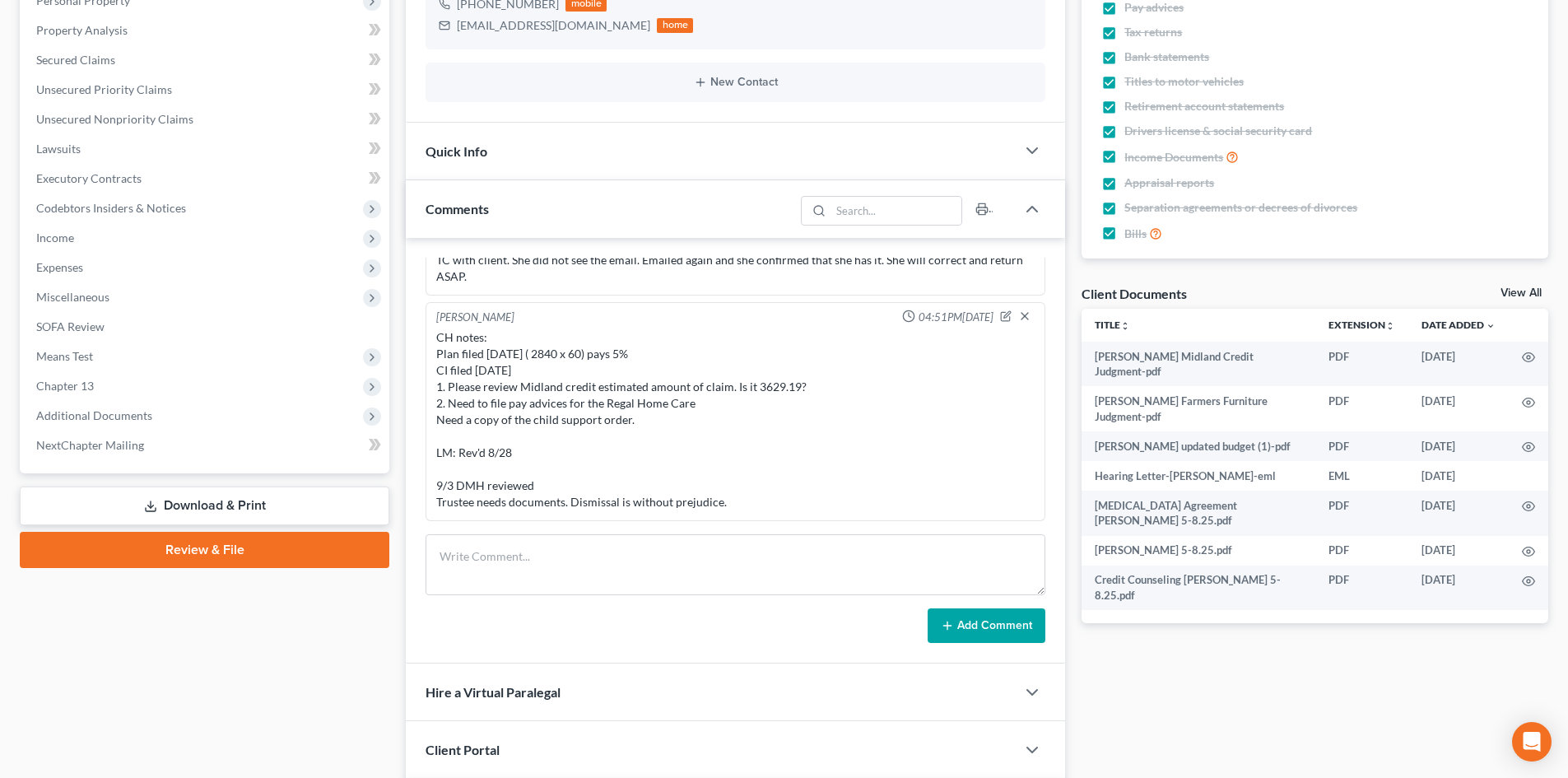
scroll to position [412, 0]
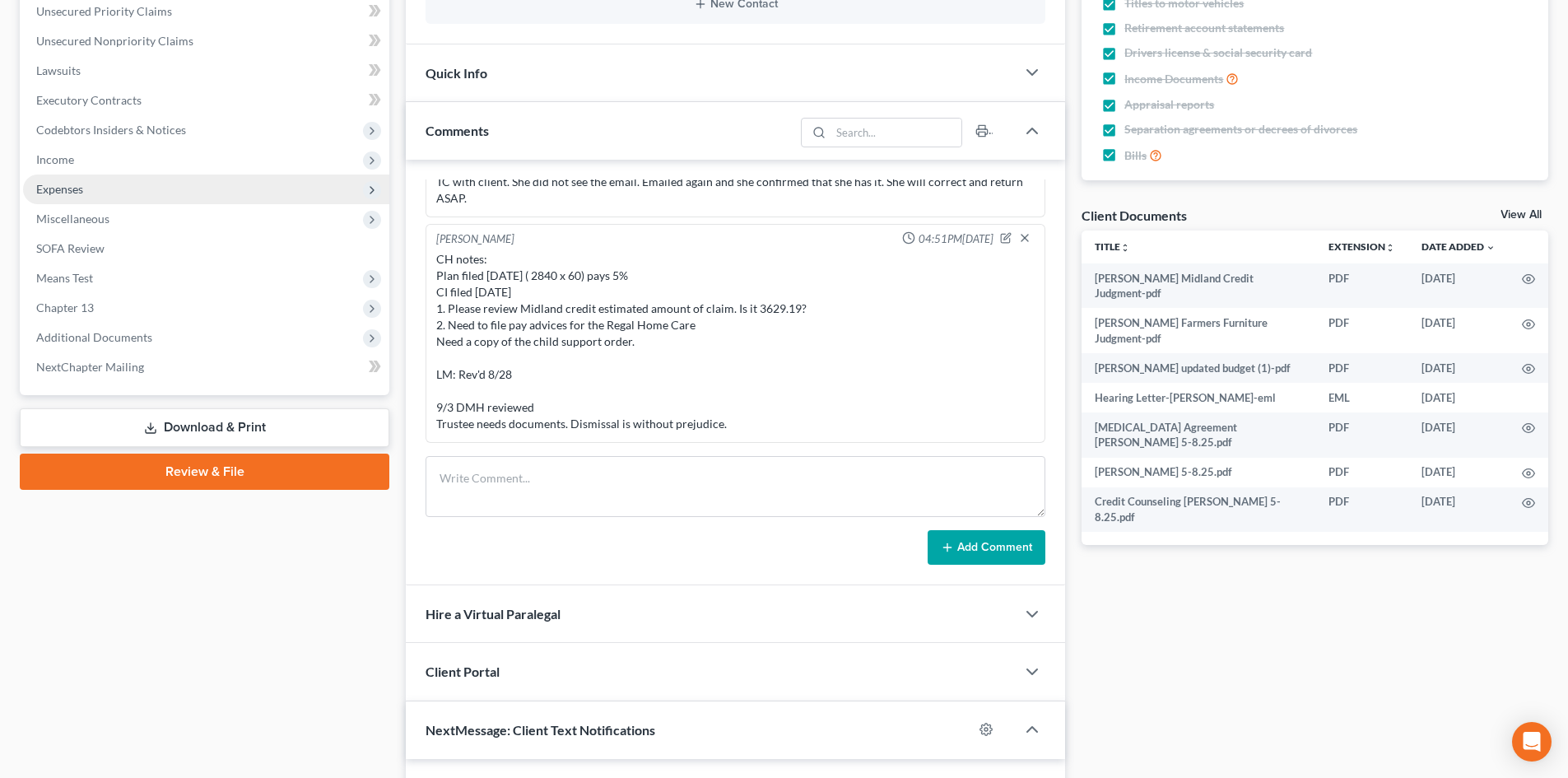
click at [96, 187] on span "Expenses" at bounding box center [205, 190] width 366 height 30
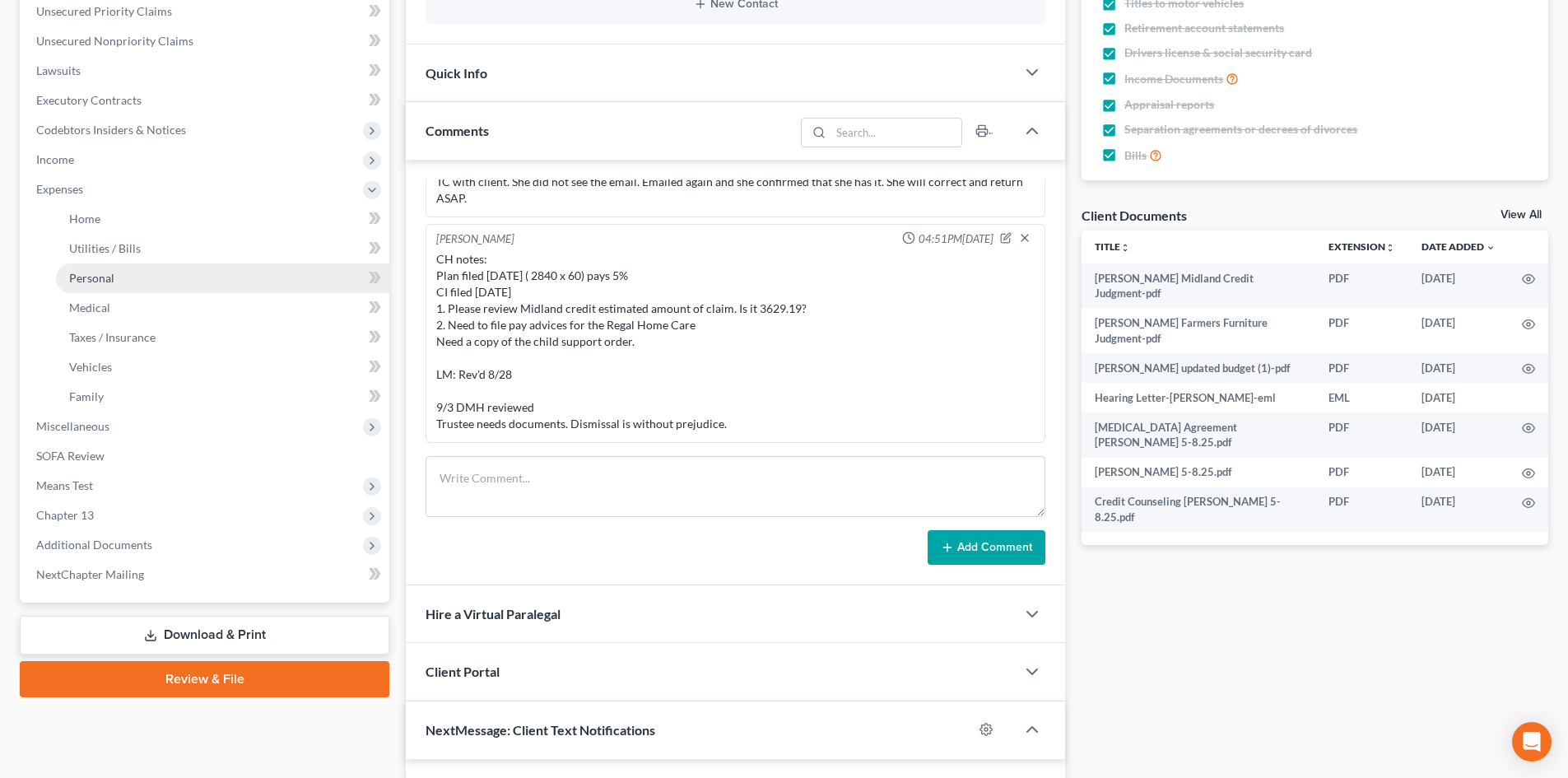
click at [120, 279] on link "Personal" at bounding box center [222, 278] width 333 height 30
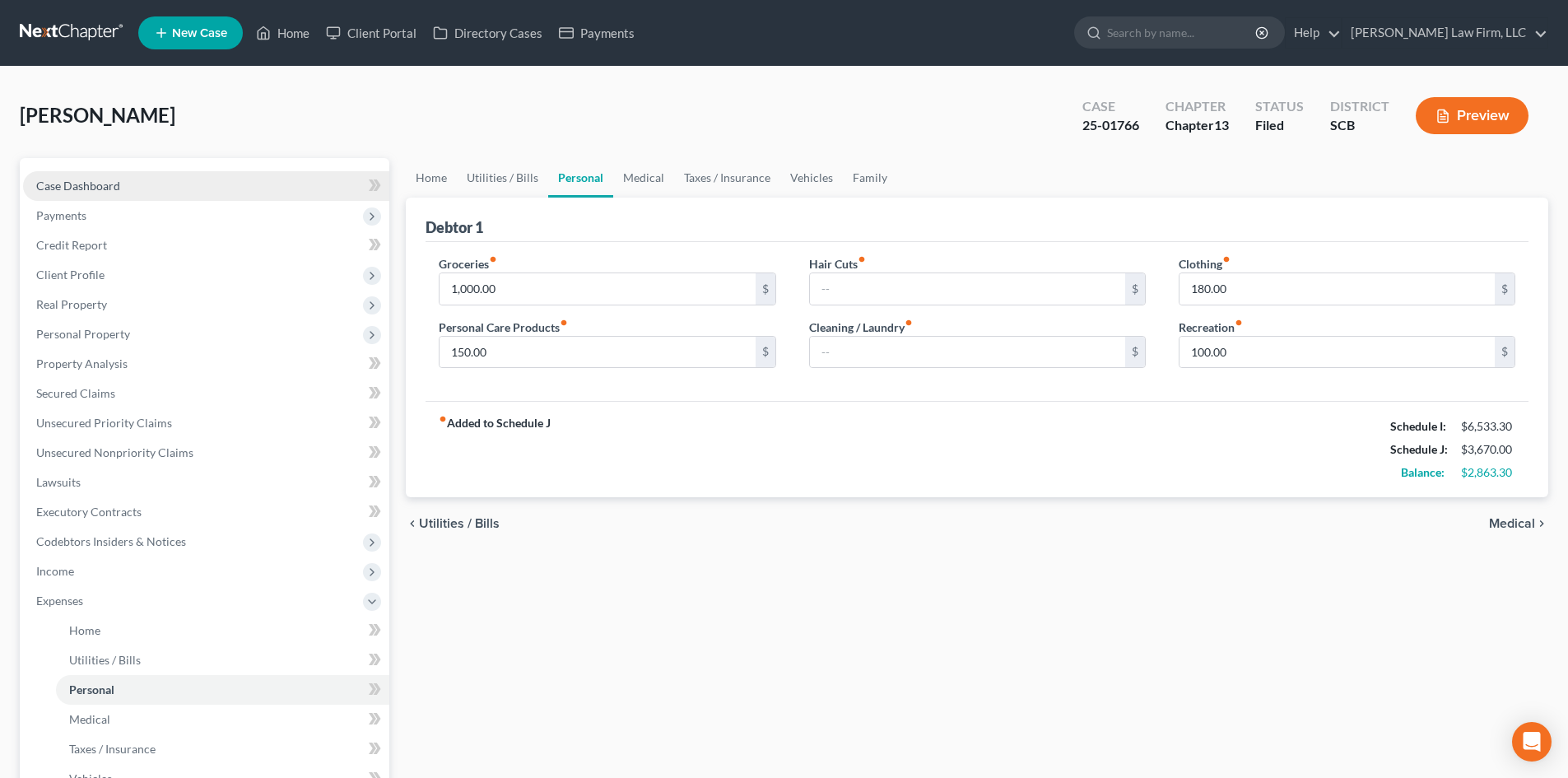
click at [166, 181] on link "Case Dashboard" at bounding box center [205, 187] width 366 height 30
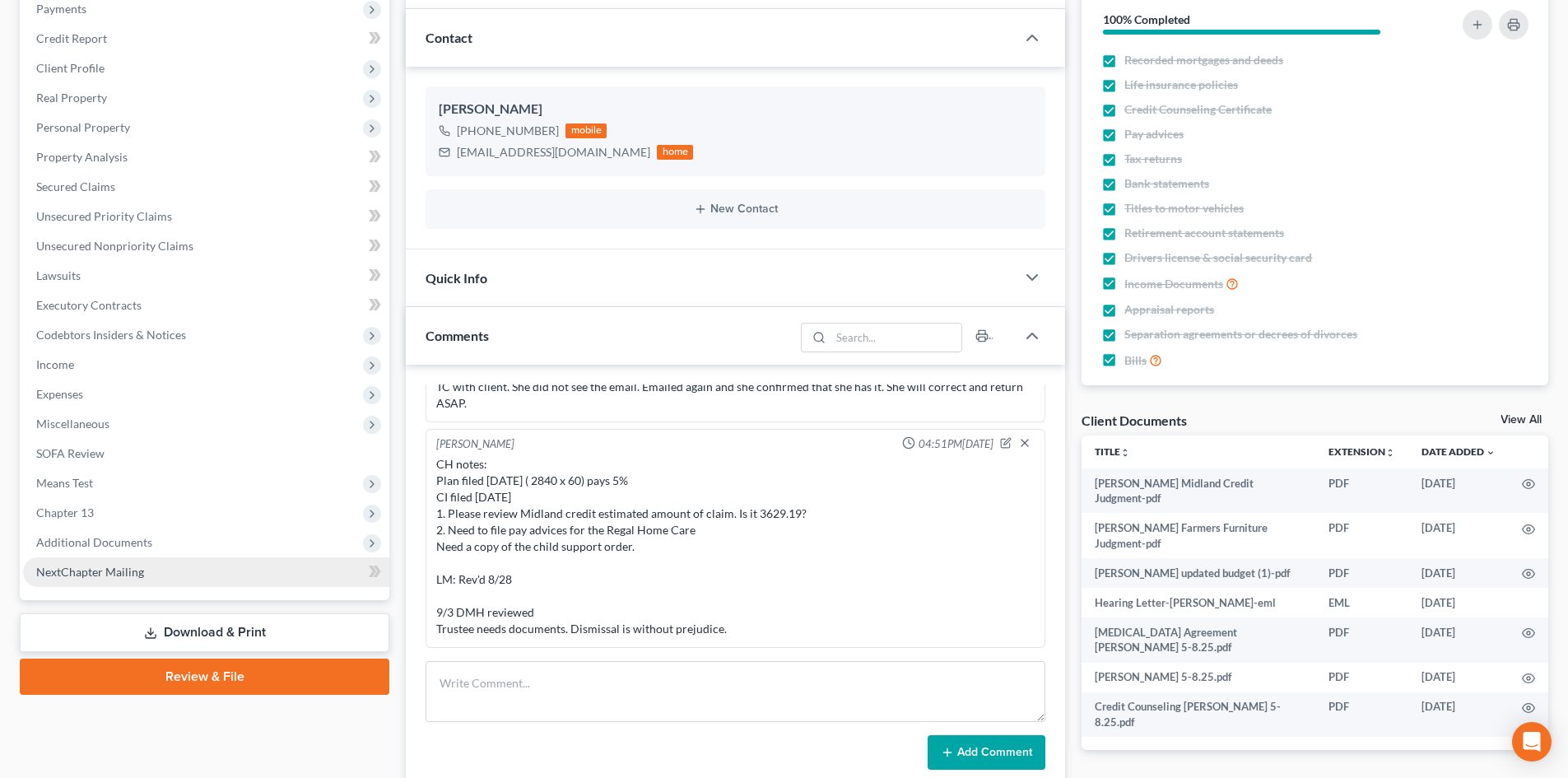
scroll to position [329, 0]
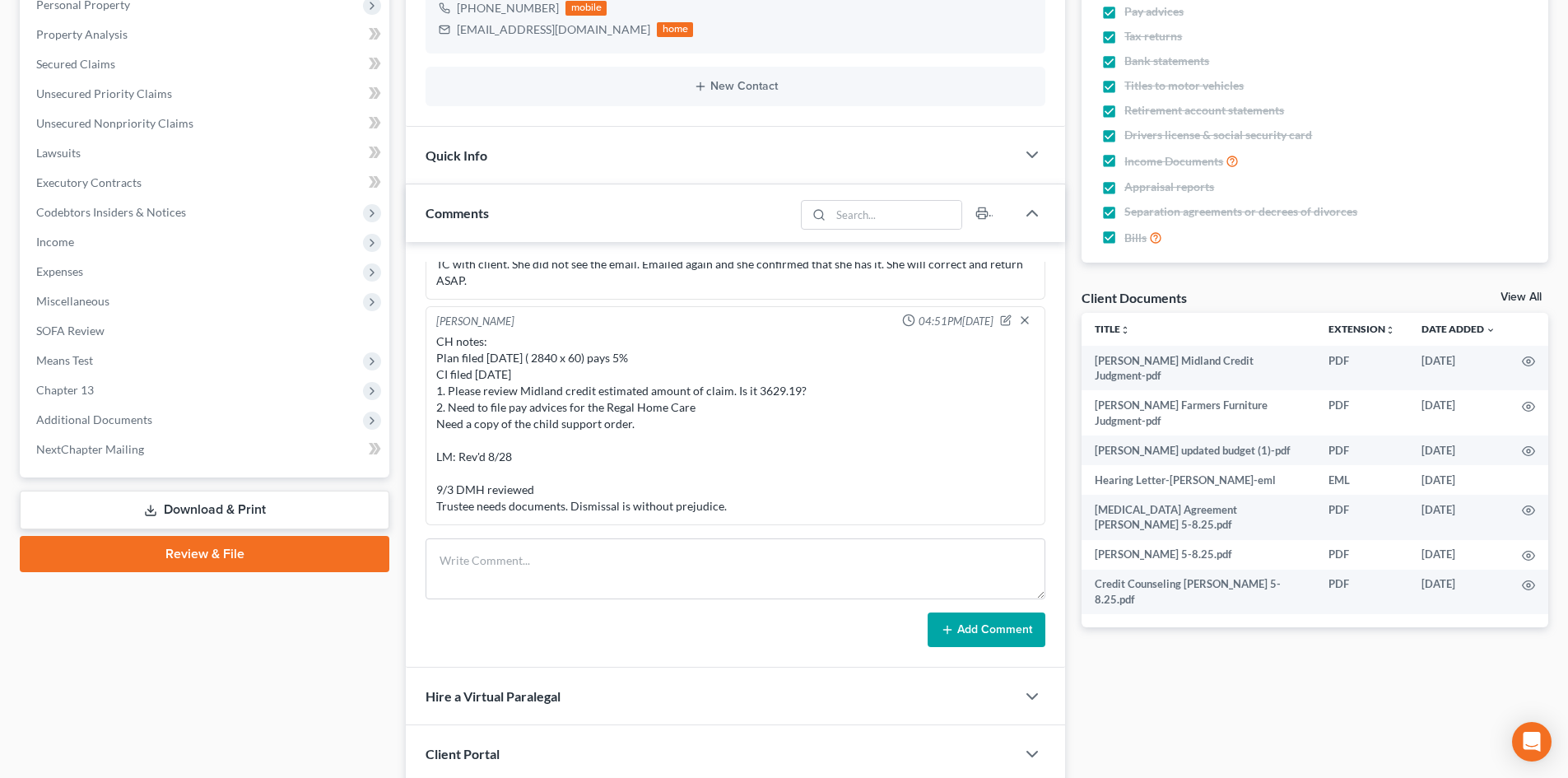
click at [162, 491] on link "Download & Print" at bounding box center [204, 509] width 369 height 39
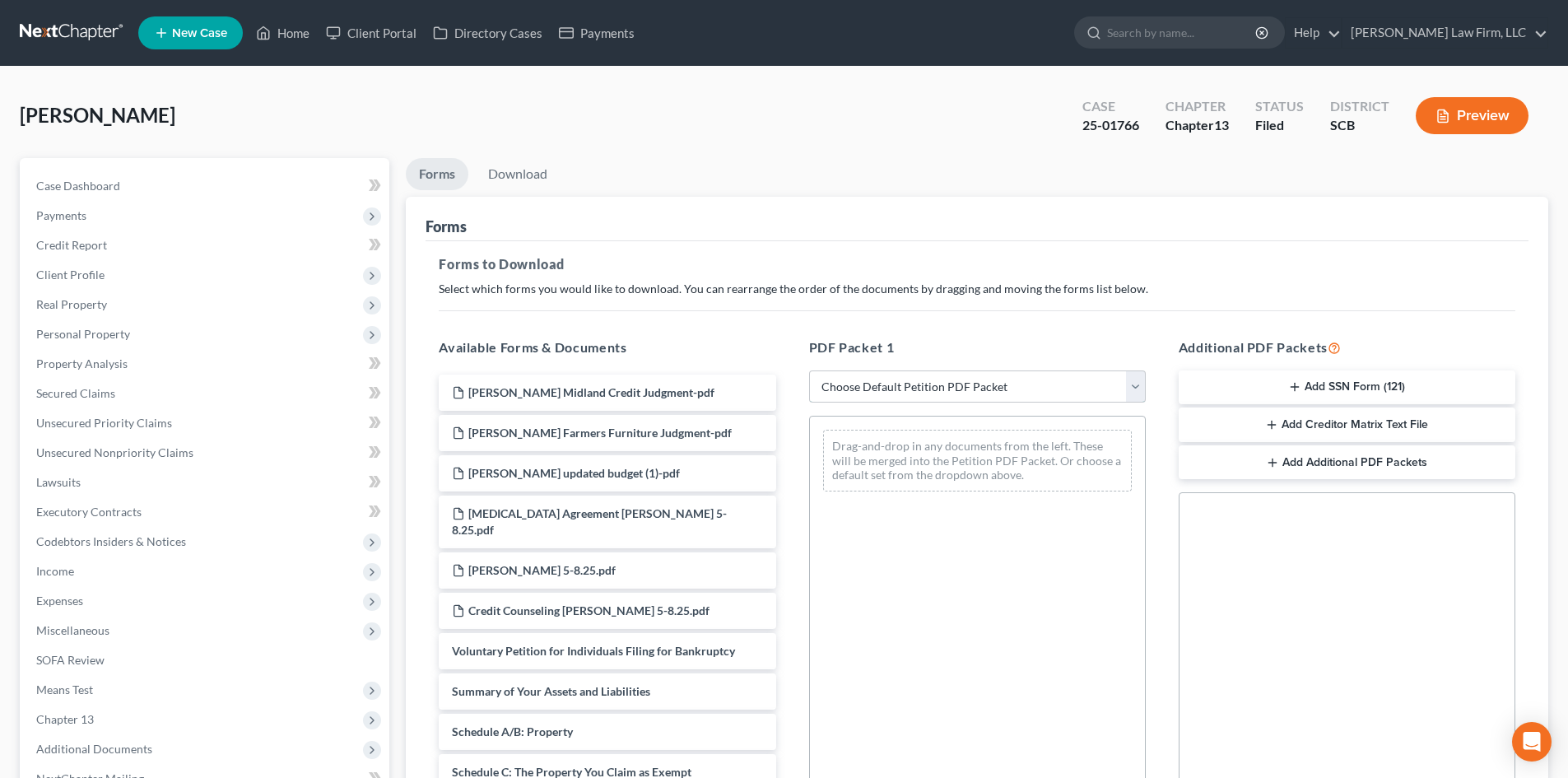
click at [866, 380] on select "Choose Default Petition PDF Packet Complete Bankruptcy Petition (all forms and …" at bounding box center [977, 386] width 336 height 33
select select "2"
click at [809, 370] on select "Choose Default Petition PDF Packet Complete Bankruptcy Petition (all forms and …" at bounding box center [977, 386] width 336 height 33
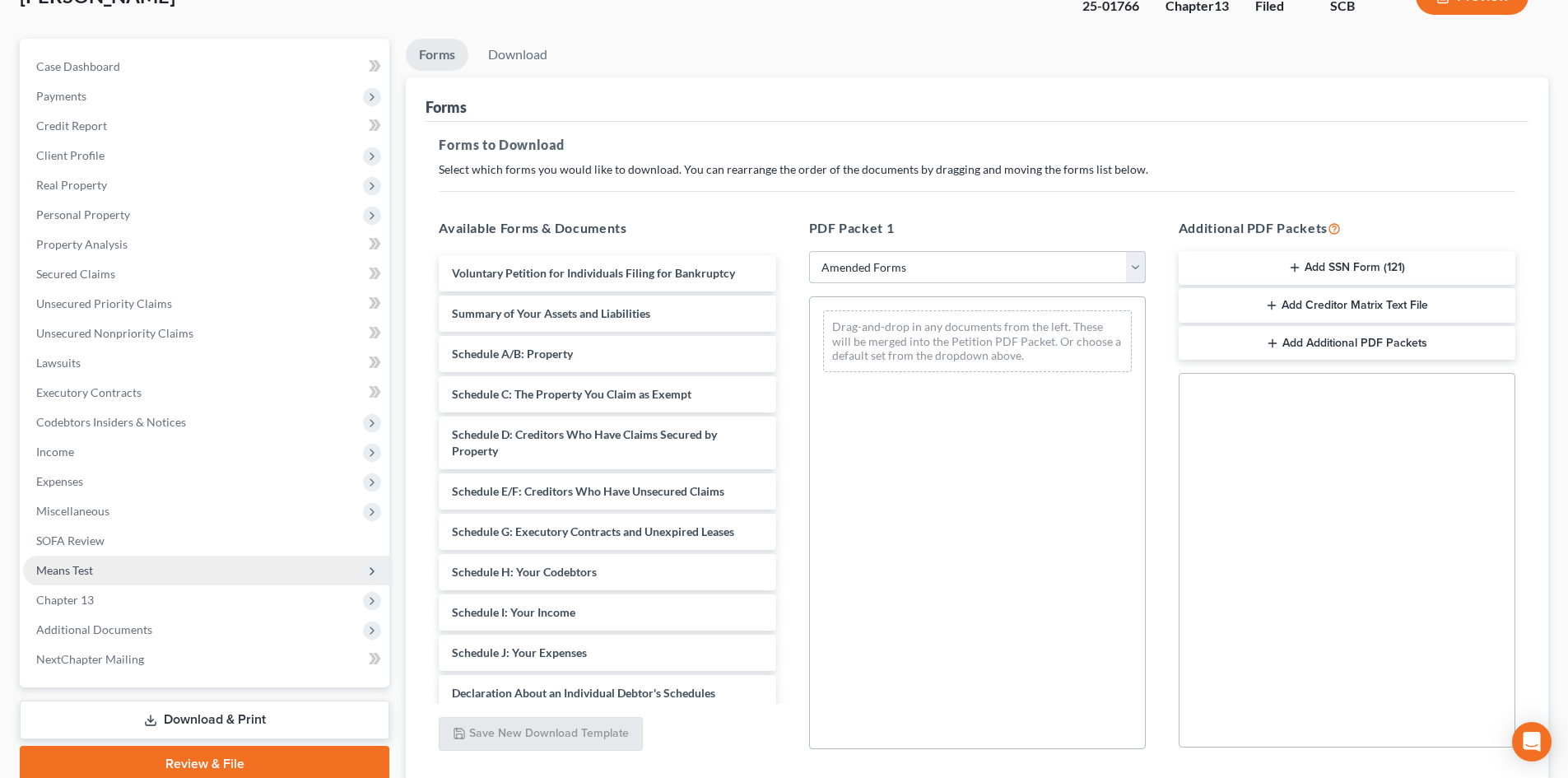
scroll to position [239, 0]
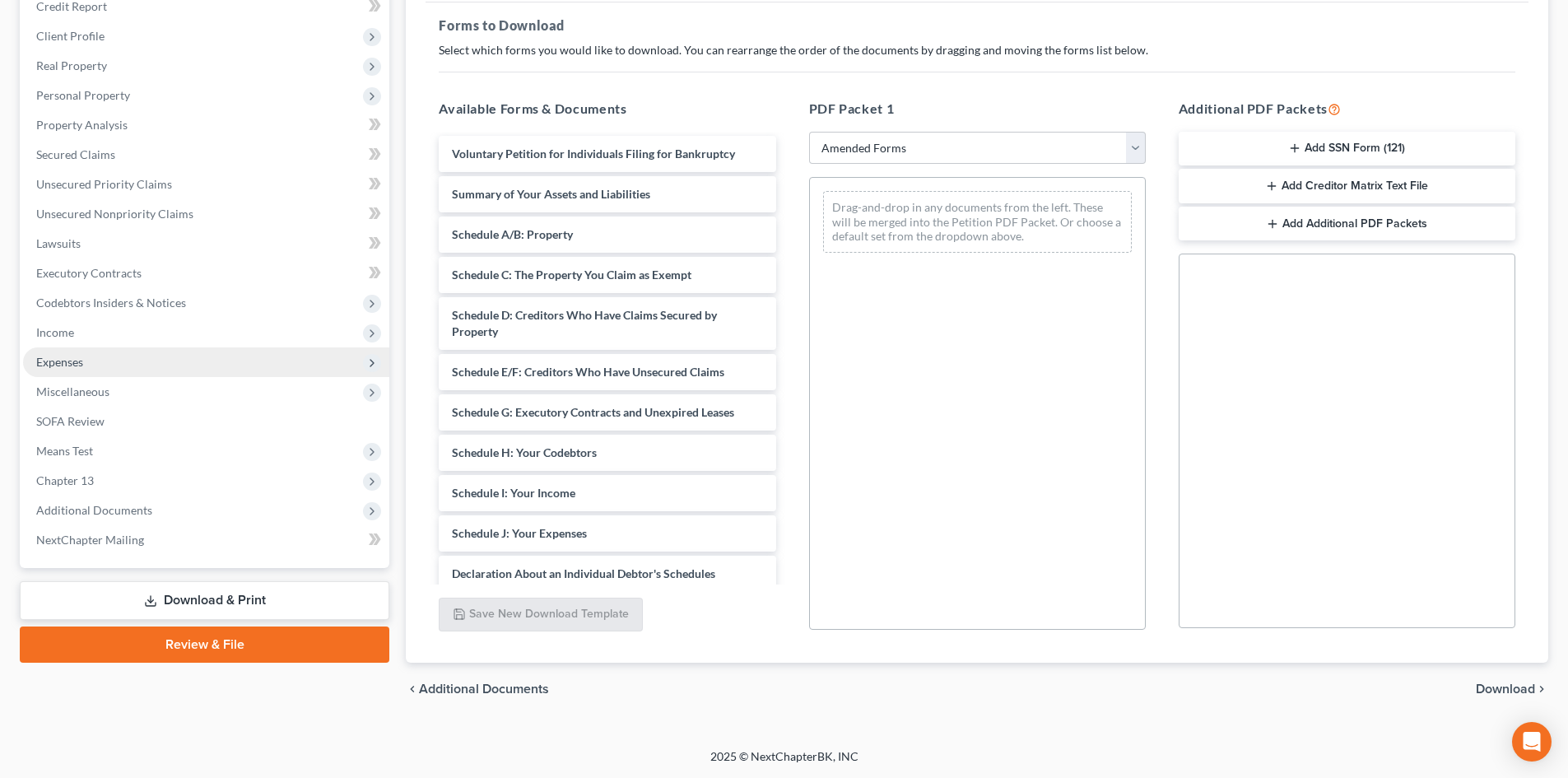
click at [156, 356] on span "Expenses" at bounding box center [205, 362] width 366 height 30
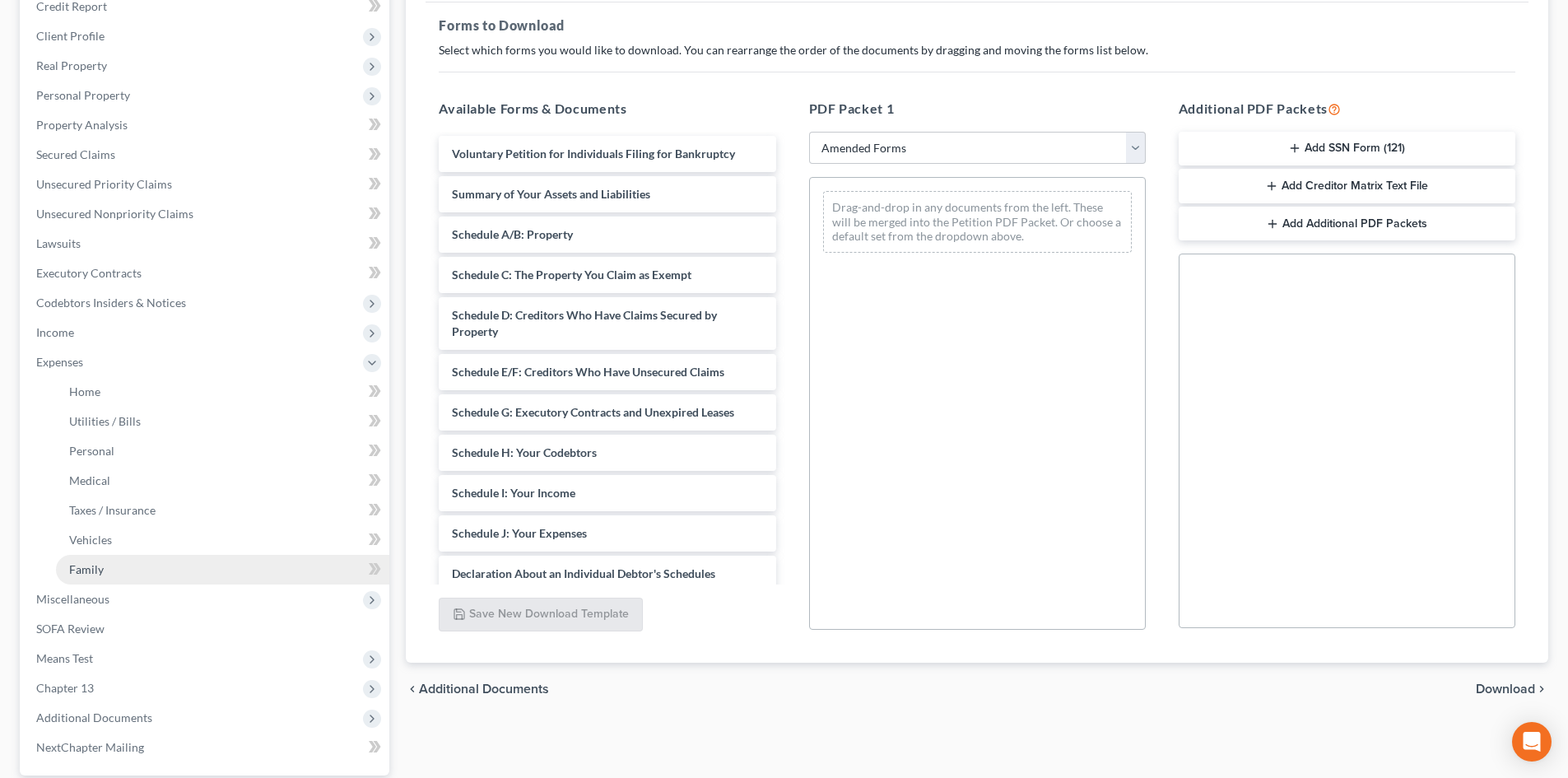
click at [193, 563] on link "Family" at bounding box center [222, 570] width 333 height 30
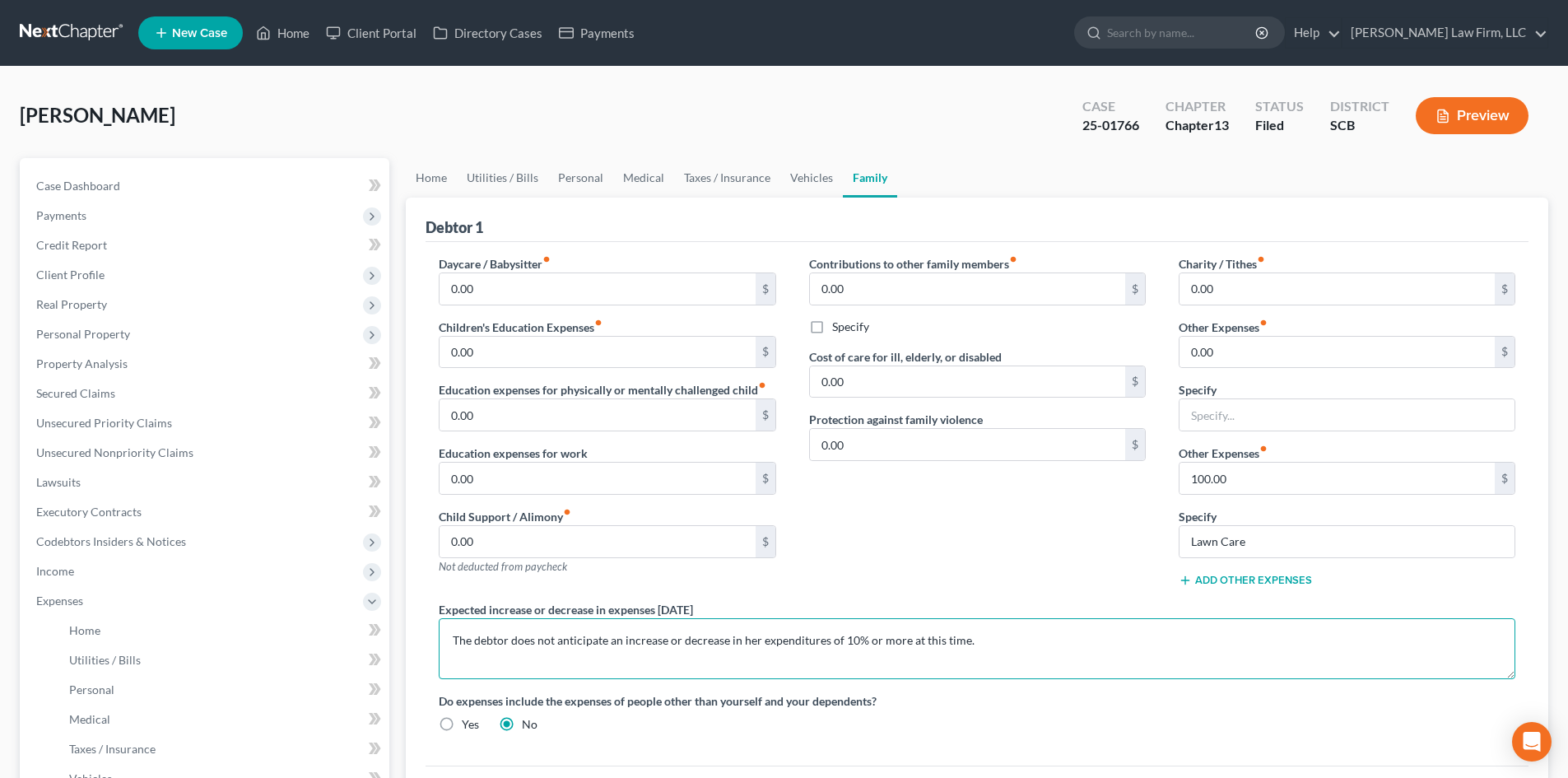
drag, startPoint x: 455, startPoint y: 644, endPoint x: 467, endPoint y: 630, distance: 18.4
click at [460, 639] on textarea "The debtor does not anticipate an increase or decrease in her expenditures of 1…" at bounding box center [977, 648] width 1077 height 61
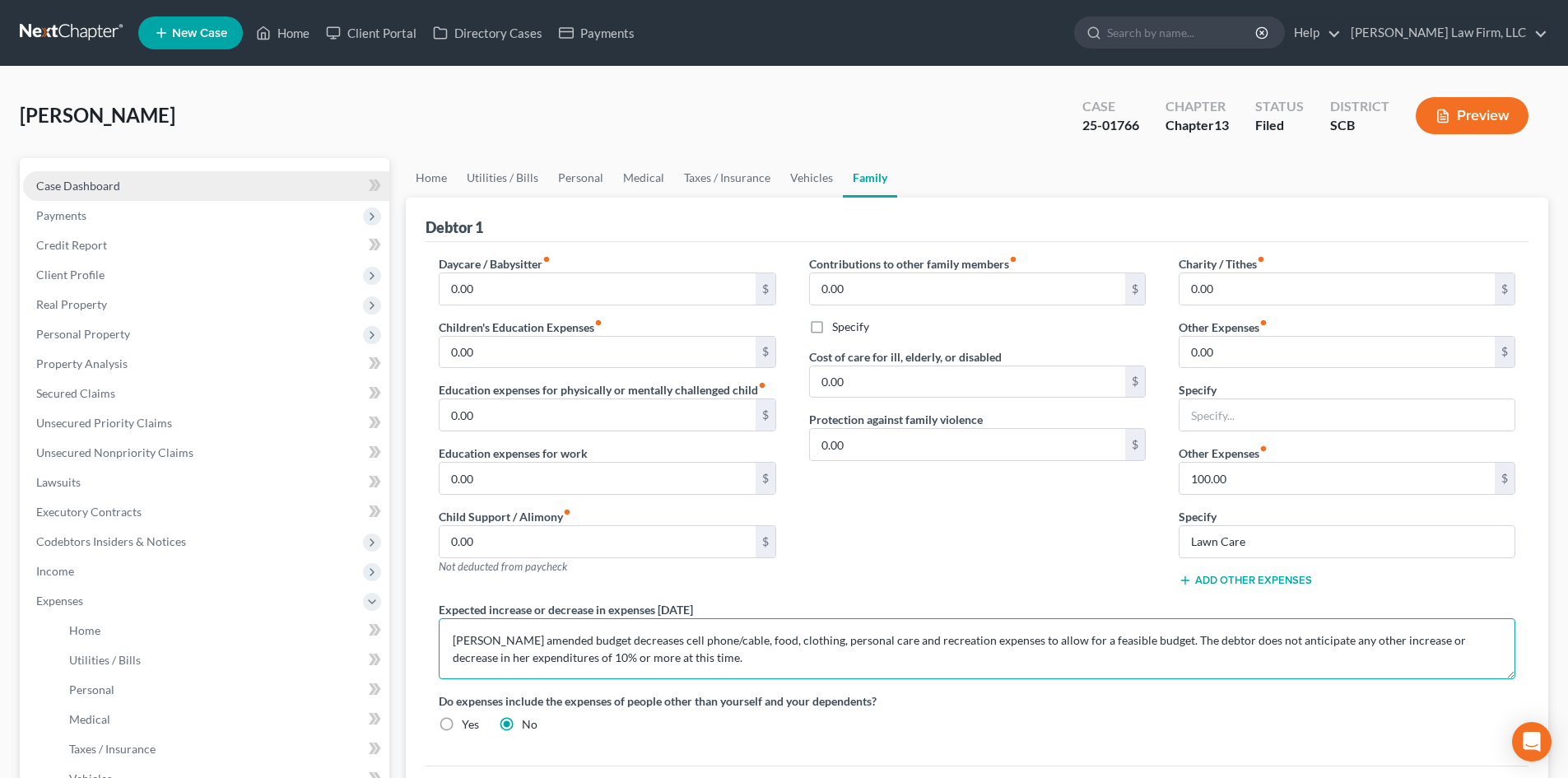
type textarea "[PERSON_NAME] amended budget decreases cell phone/cable, food, clothing, person…"
click at [144, 187] on link "Case Dashboard" at bounding box center [205, 187] width 366 height 30
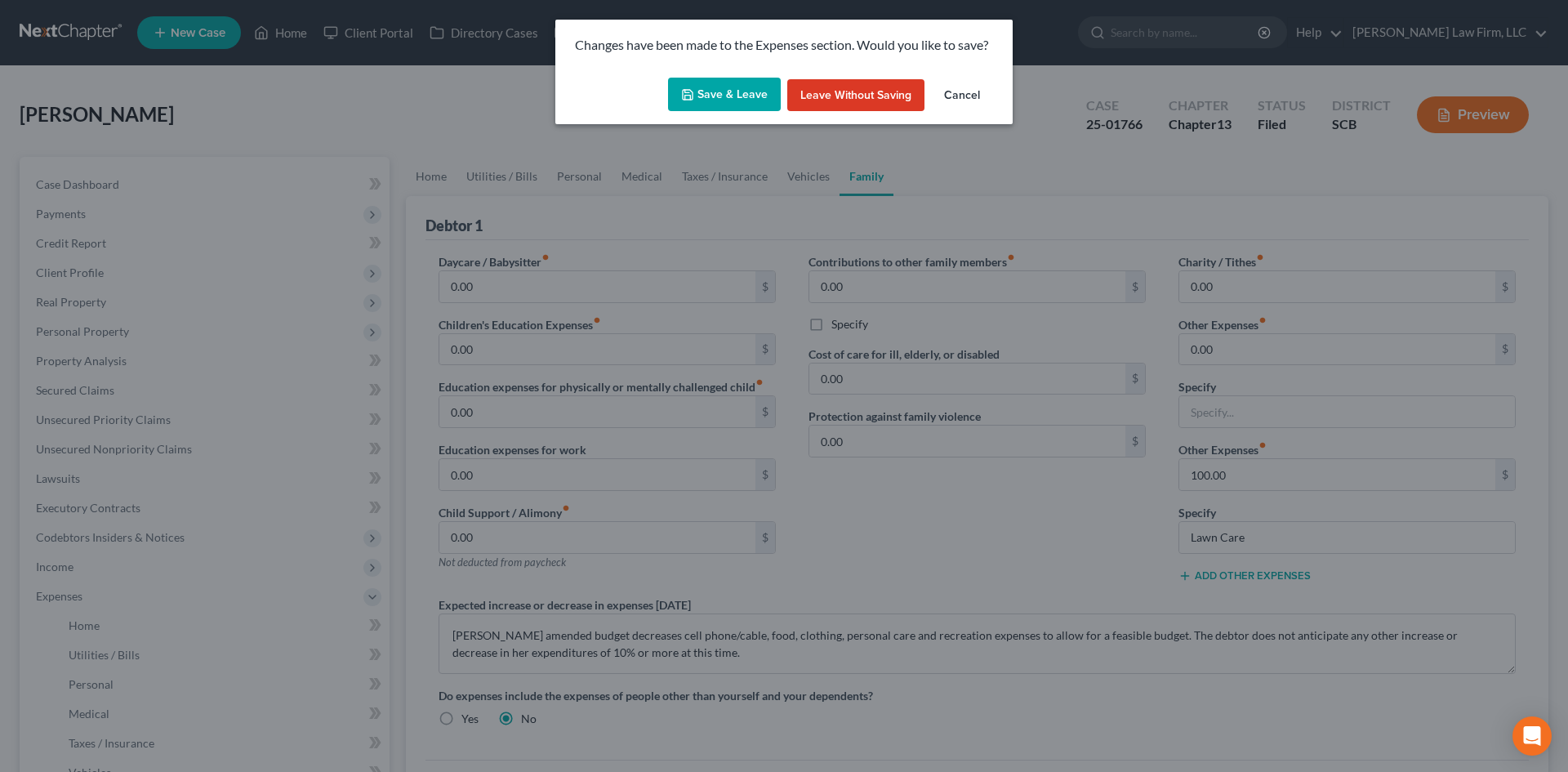
click at [728, 103] on button "Save & Leave" at bounding box center [723, 95] width 112 height 34
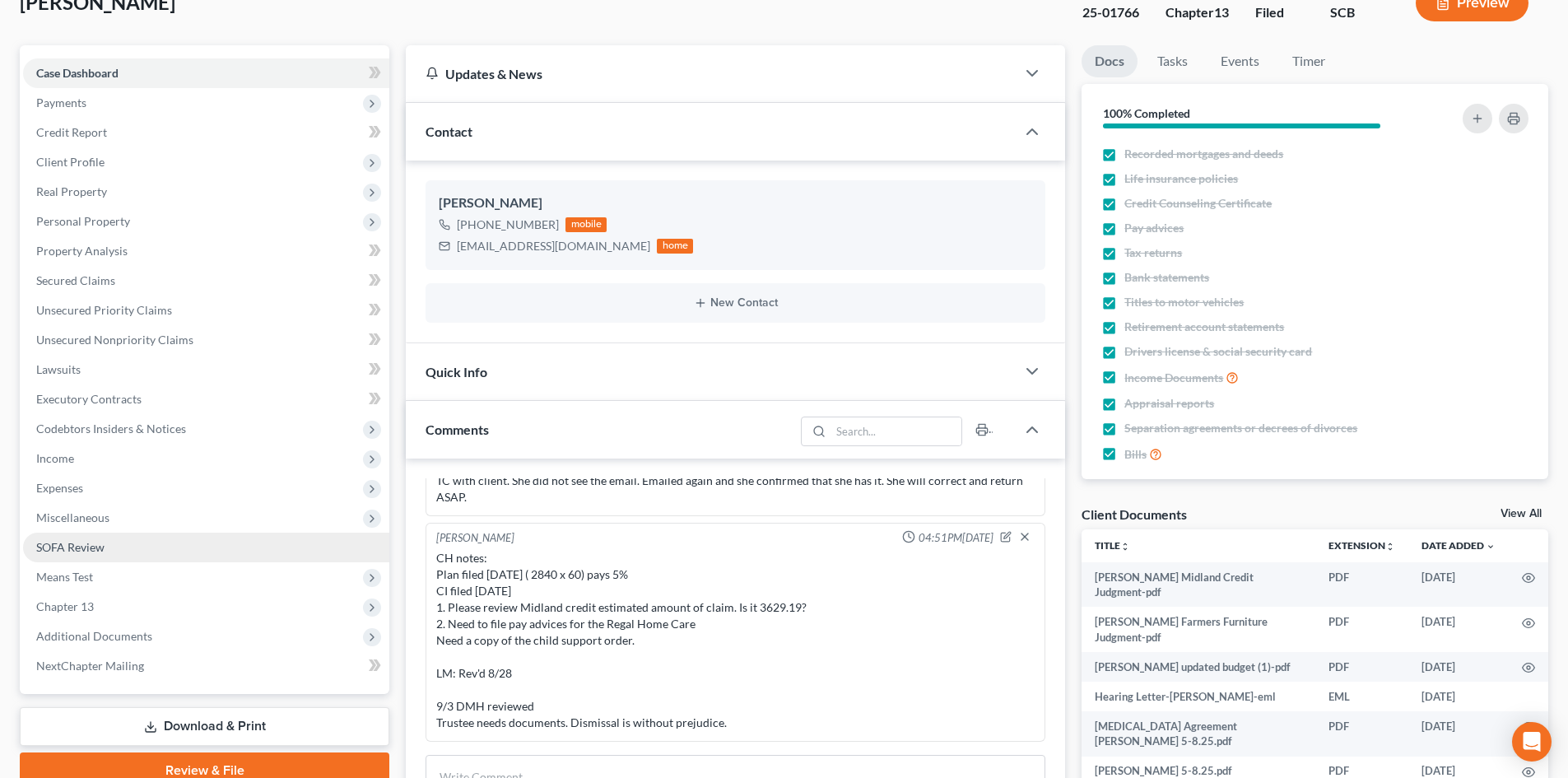
scroll to position [290, 0]
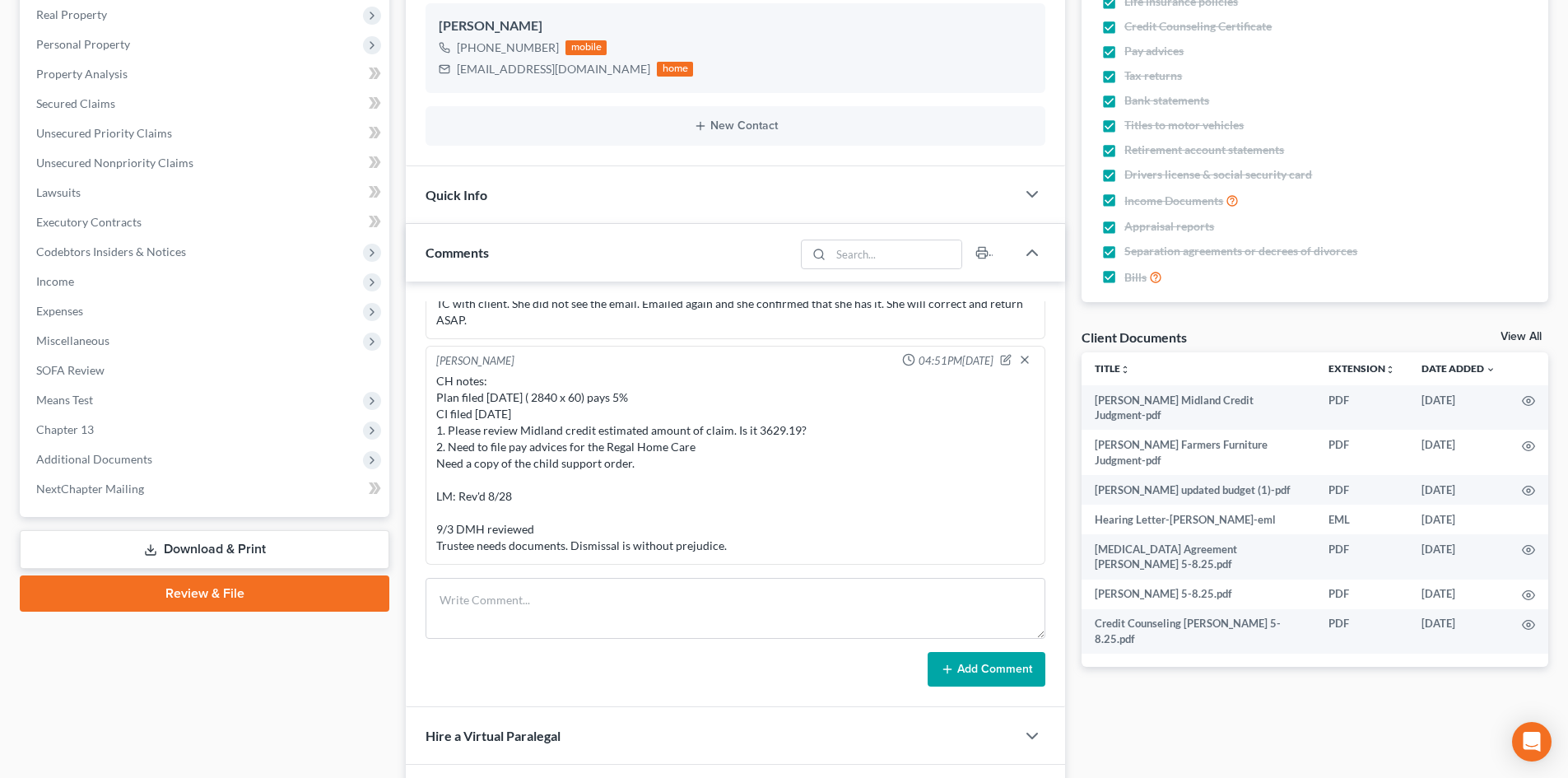
click at [177, 541] on link "Download & Print" at bounding box center [204, 549] width 369 height 39
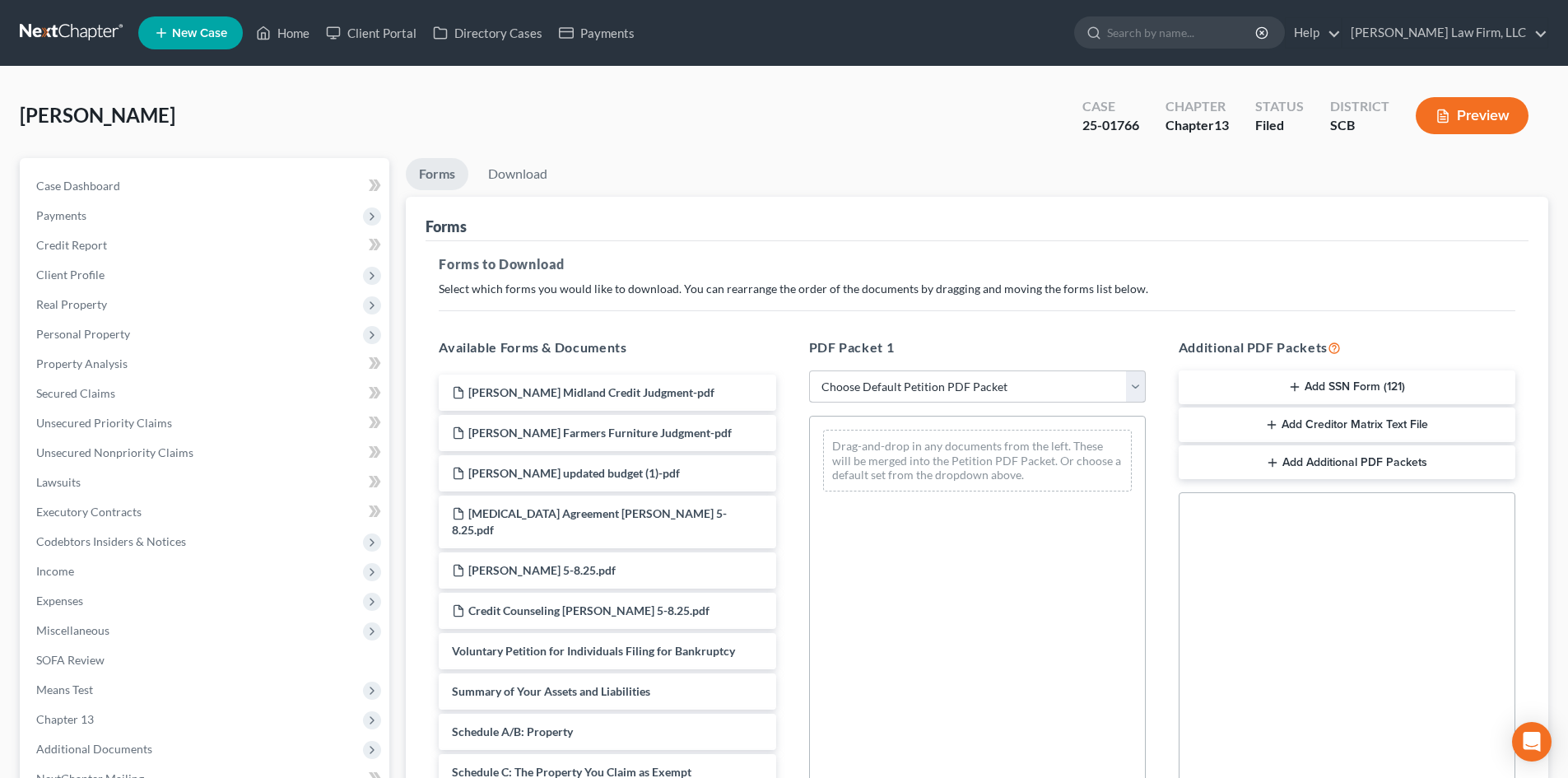
drag, startPoint x: 899, startPoint y: 368, endPoint x: 894, endPoint y: 378, distance: 11.2
click at [899, 369] on div "PDF Packet 1 Choose Default Petition PDF Packet Complete Bankruptcy Petition (a…" at bounding box center [978, 603] width 369 height 558
click at [894, 378] on select "Choose Default Petition PDF Packet Complete Bankruptcy Petition (all forms and …" at bounding box center [977, 386] width 336 height 33
select select "2"
click at [809, 370] on select "Choose Default Petition PDF Packet Complete Bankruptcy Petition (all forms and …" at bounding box center [977, 386] width 336 height 33
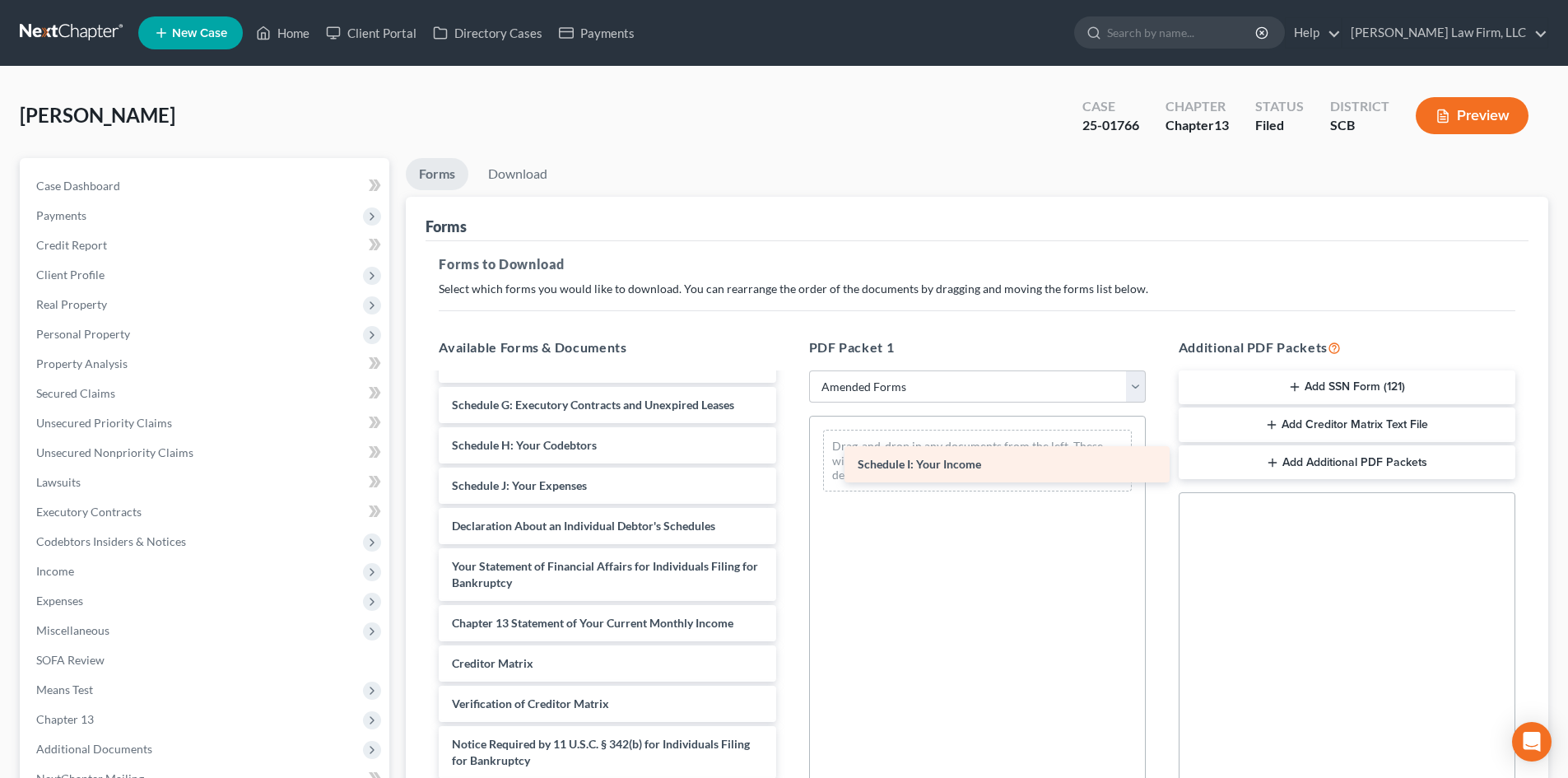
scroll to position [246, 0]
drag, startPoint x: 592, startPoint y: 485, endPoint x: 970, endPoint y: 474, distance: 378.2
click at [789, 464] on div "Schedule I: Your Income Voluntary Petition for Individuals Filing for Bankruptc…" at bounding box center [607, 473] width 363 height 691
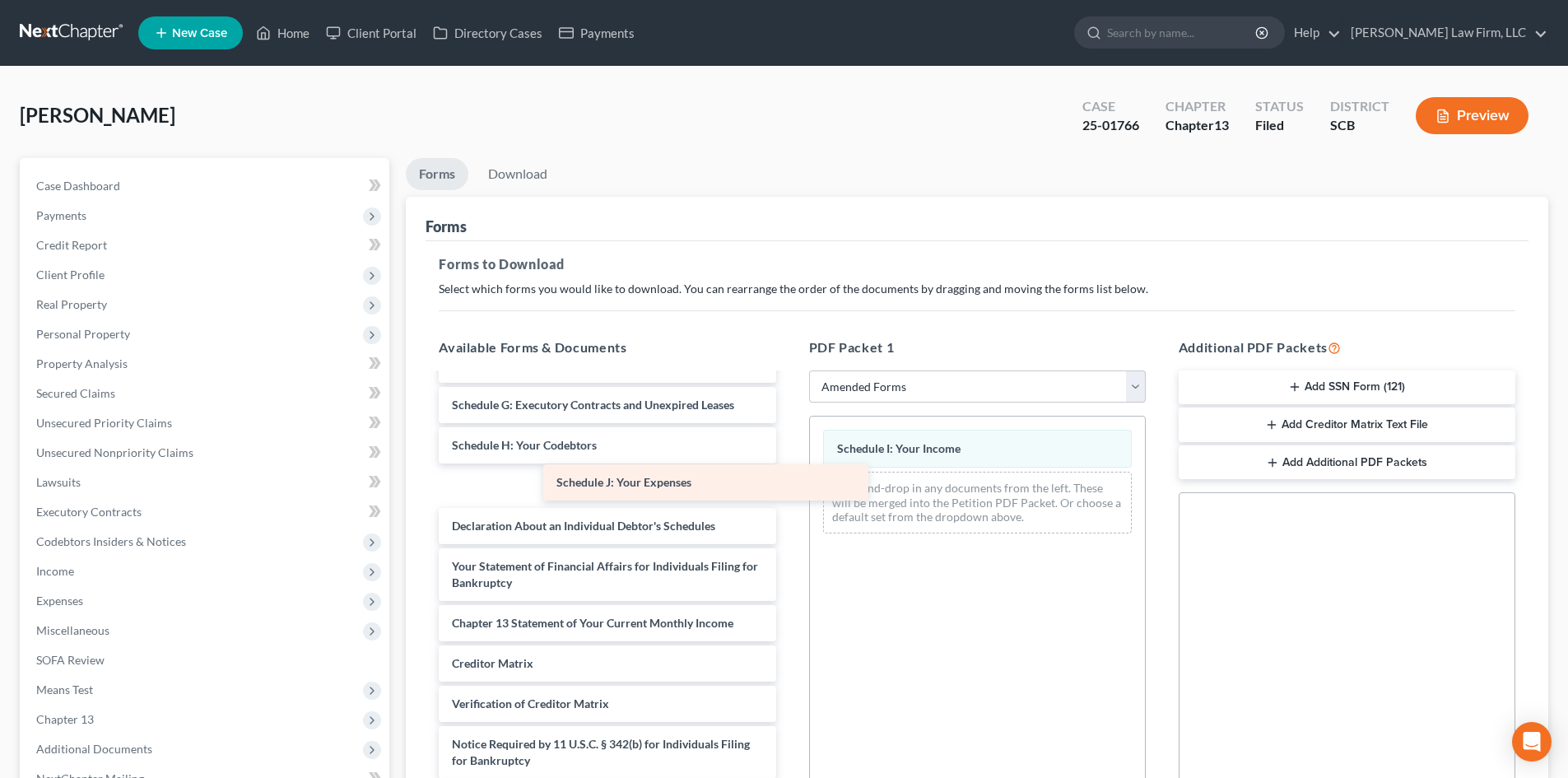
drag, startPoint x: 609, startPoint y: 485, endPoint x: 949, endPoint y: 504, distance: 340.5
click at [789, 511] on div "Schedule J: Your Expenses Voluntary Petition for Individuals Filing for Bankrup…" at bounding box center [607, 473] width 363 height 691
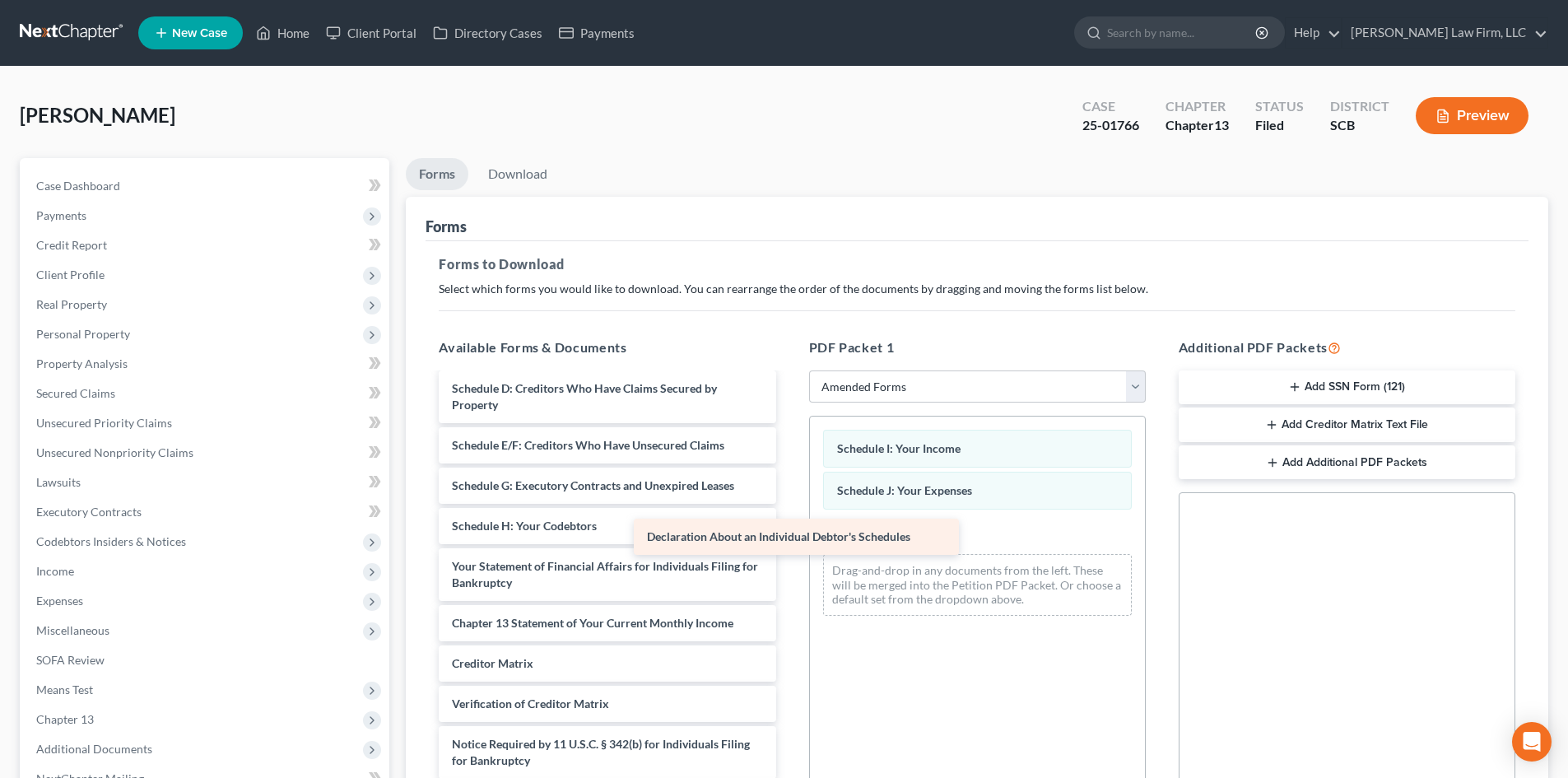
drag, startPoint x: 598, startPoint y: 529, endPoint x: 905, endPoint y: 543, distance: 307.3
click at [789, 543] on div "Declaration About an Individual Debtor's Schedules Voluntary Petition for Indiv…" at bounding box center [607, 514] width 363 height 610
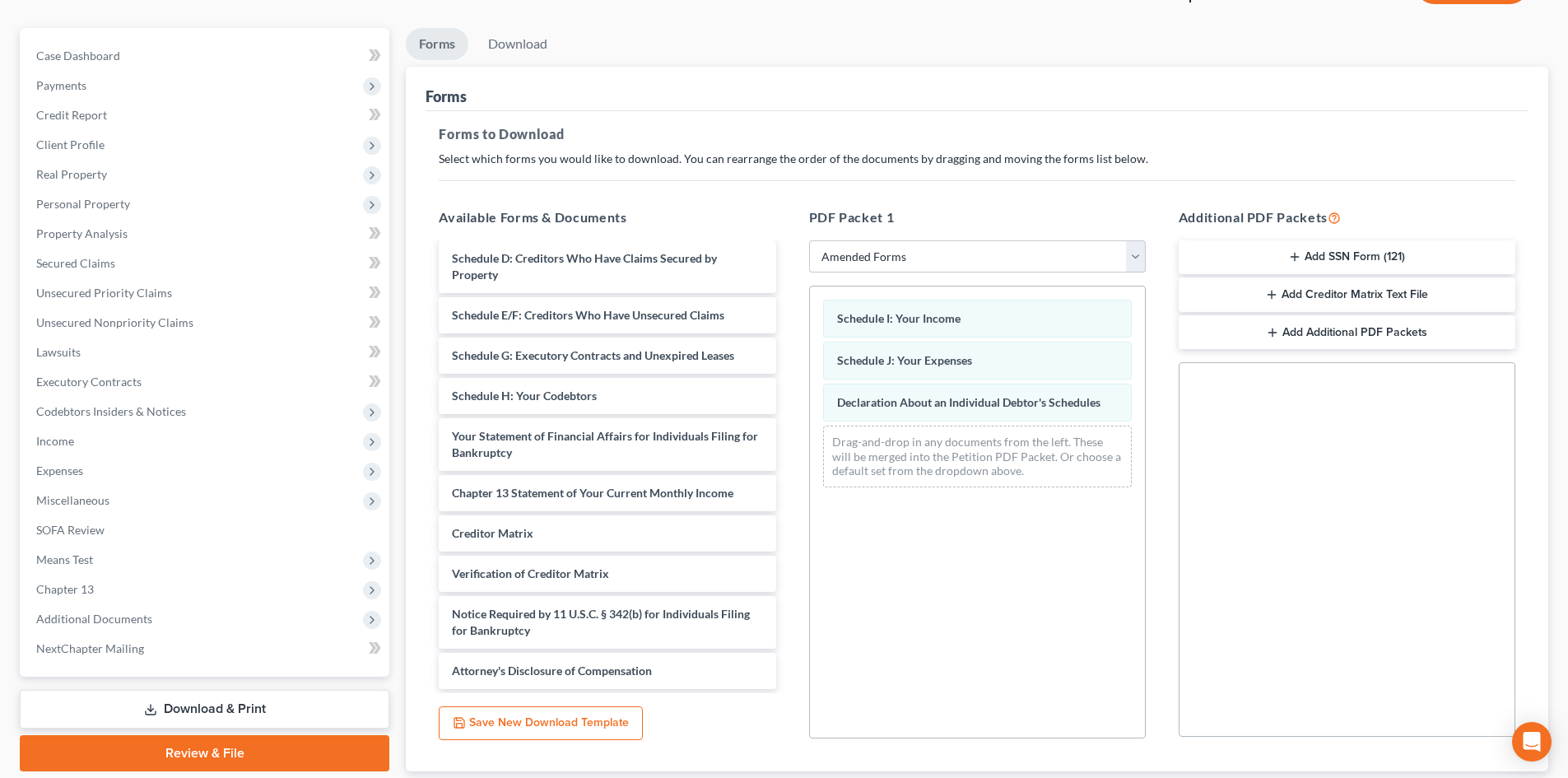
scroll to position [239, 0]
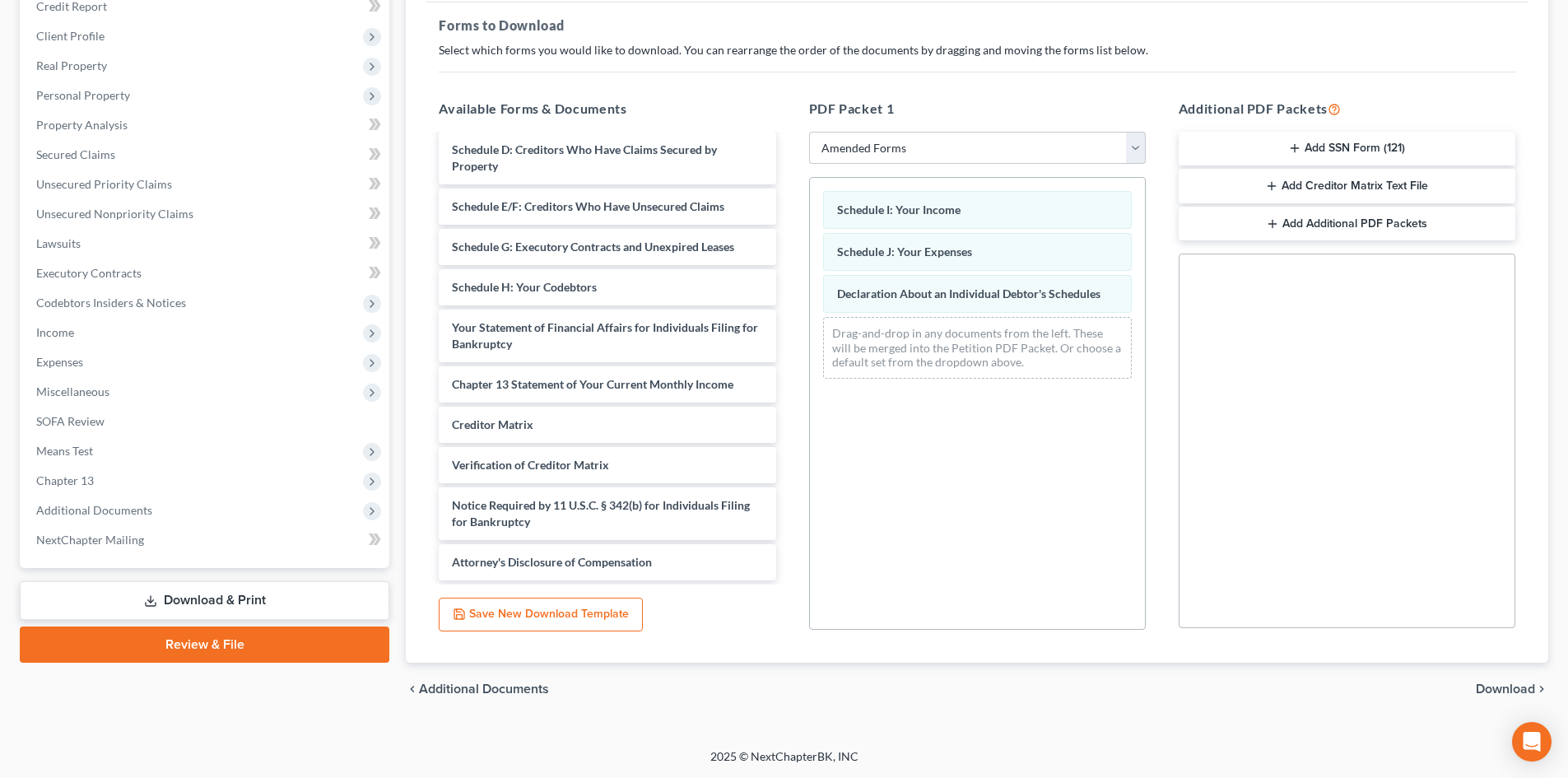
click at [1472, 681] on div "chevron_left Additional Documents Download chevron_right" at bounding box center [977, 689] width 1142 height 53
click at [1512, 687] on span "Download" at bounding box center [1505, 689] width 60 height 13
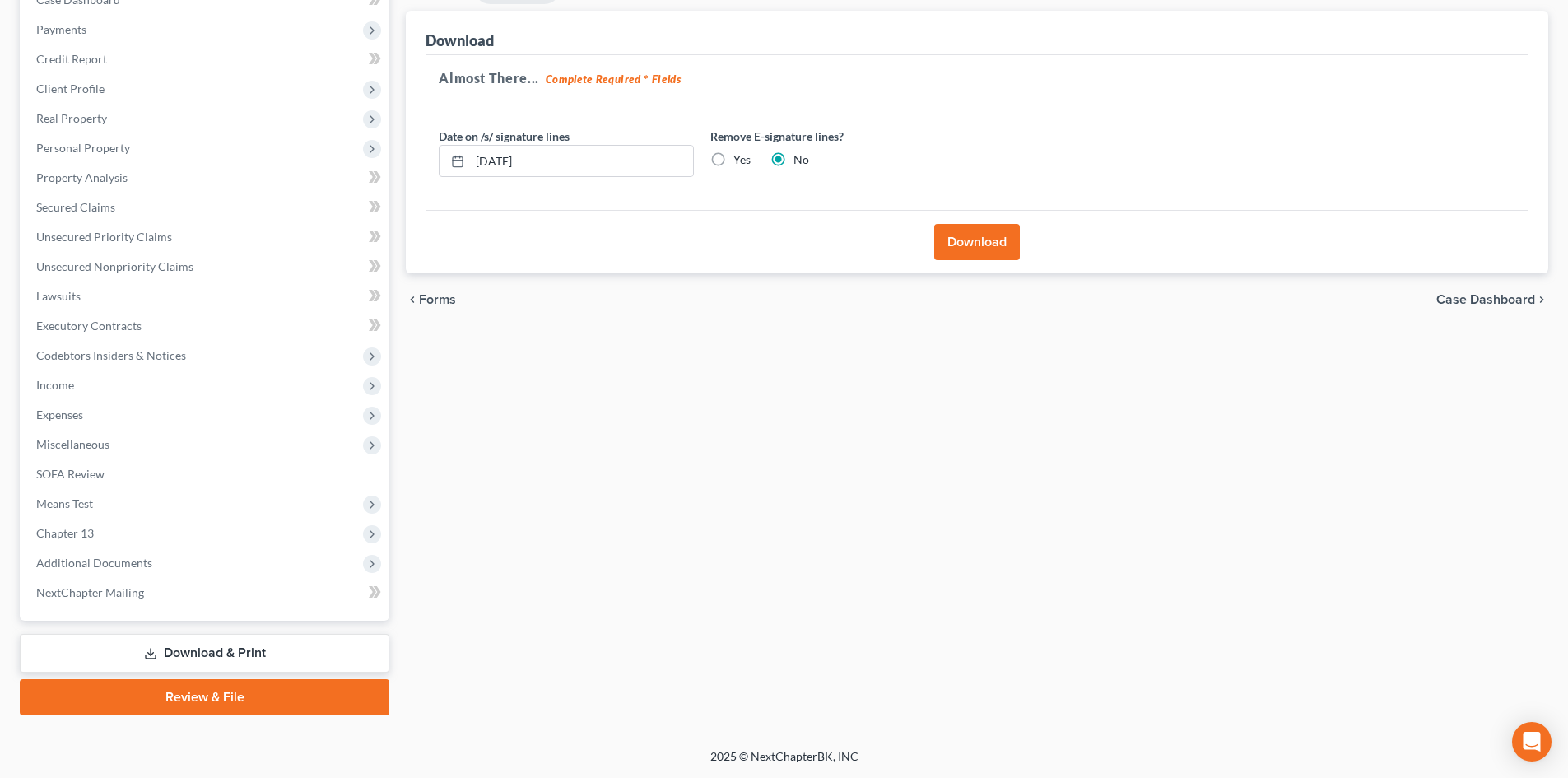
scroll to position [186, 0]
drag, startPoint x: 717, startPoint y: 157, endPoint x: 684, endPoint y: 155, distance: 33.1
click at [733, 157] on label "Yes" at bounding box center [741, 160] width 17 height 17
click at [740, 157] on input "Yes" at bounding box center [745, 157] width 11 height 11
radio input "true"
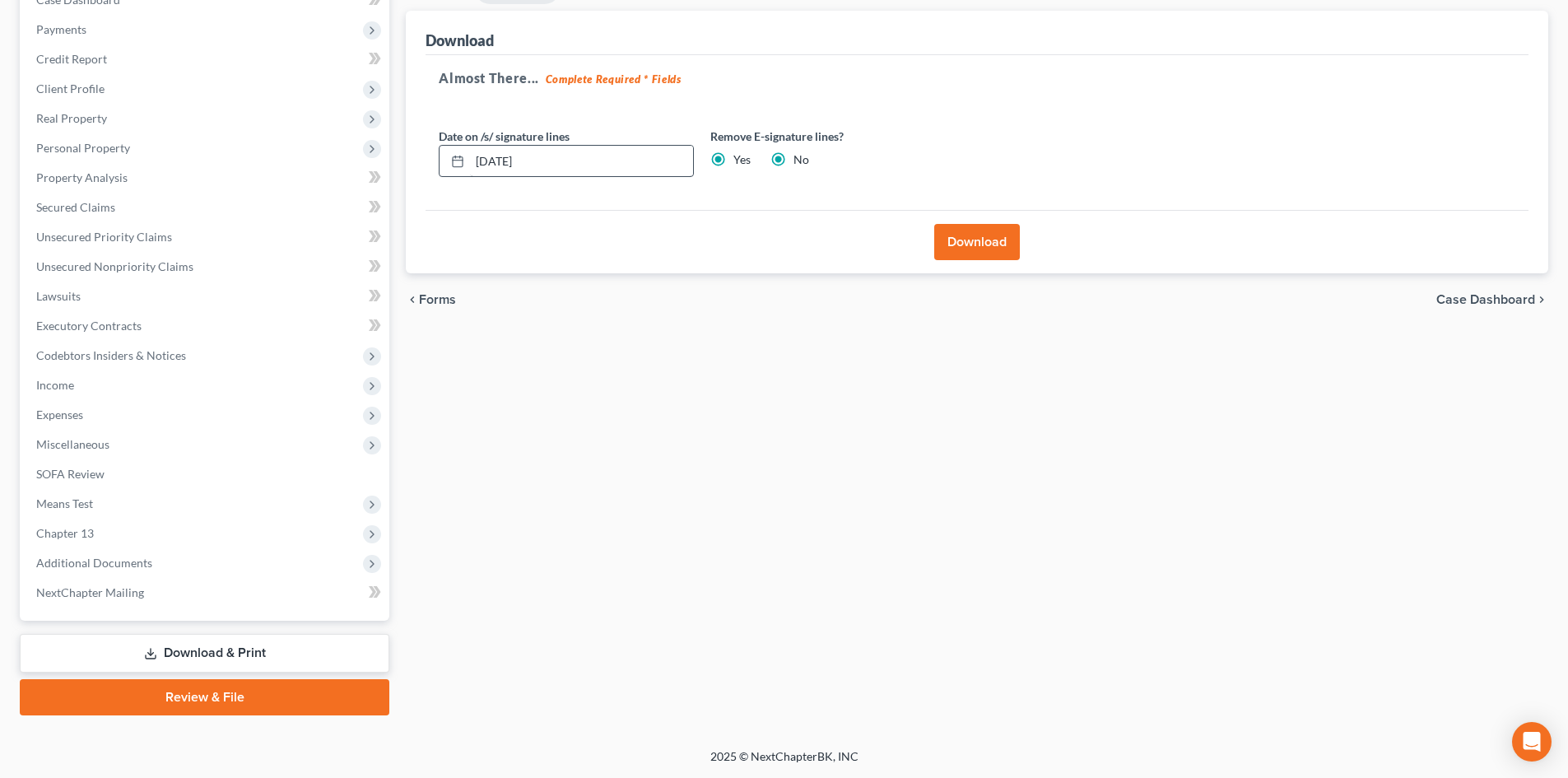
radio input "false"
drag, startPoint x: 531, startPoint y: 172, endPoint x: 327, endPoint y: 183, distance: 204.3
click at [335, 183] on div "Petition Navigation Case Dashboard Payments Invoices Payments Payments Credit R…" at bounding box center [784, 343] width 1545 height 743
click at [971, 219] on div "Download" at bounding box center [977, 242] width 1103 height 64
click at [968, 235] on button "Download" at bounding box center [977, 242] width 85 height 36
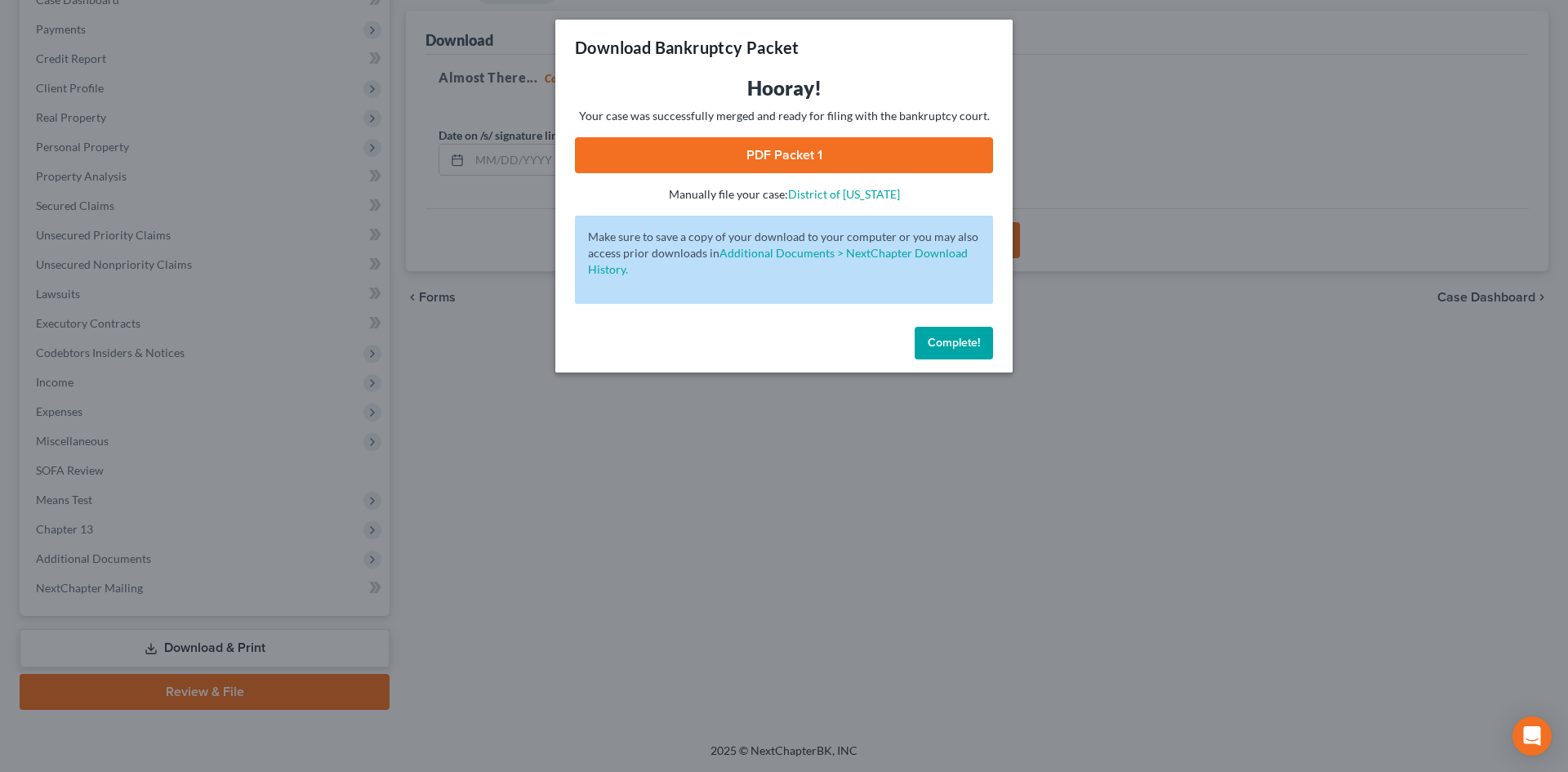
click at [664, 154] on link "PDF Packet 1" at bounding box center [784, 155] width 418 height 35
